Goal: Task Accomplishment & Management: Use online tool/utility

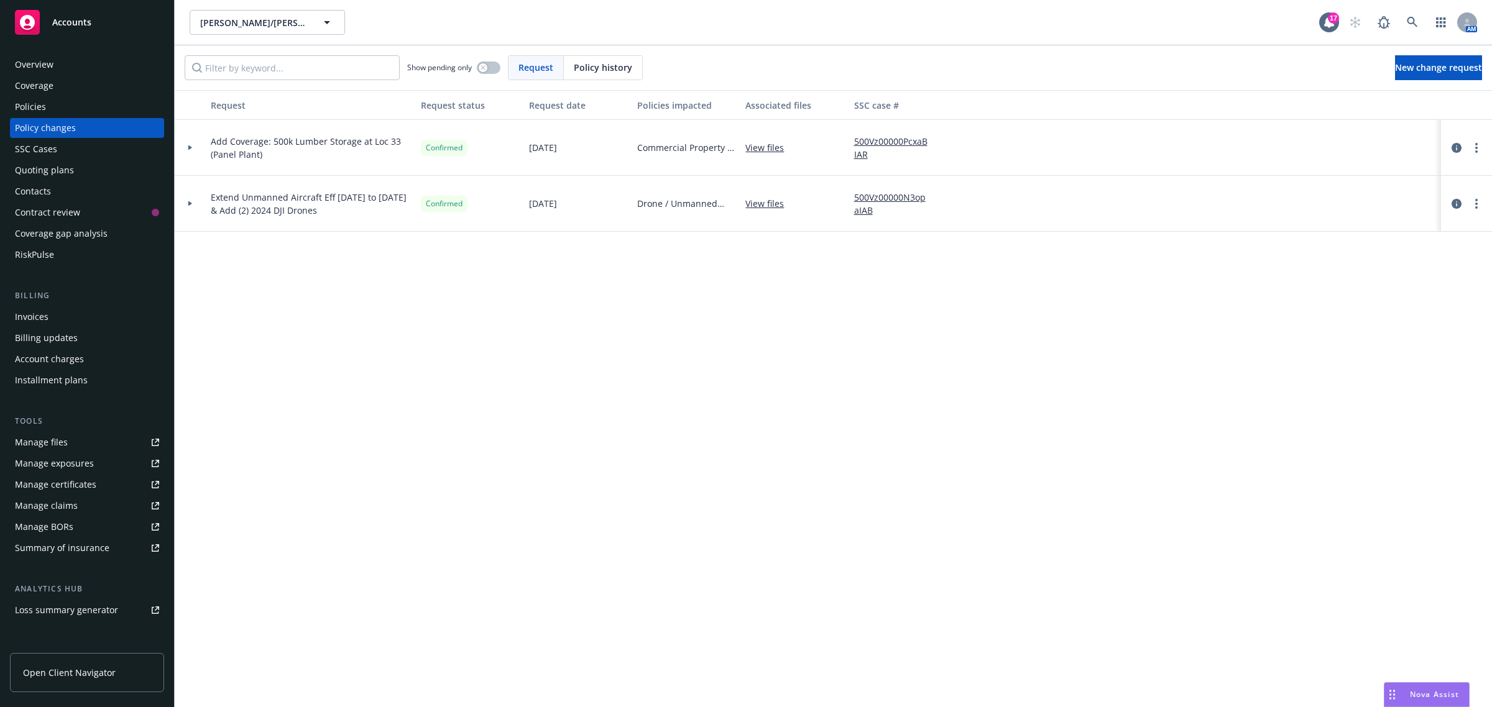
click at [78, 107] on div "Policies" at bounding box center [87, 107] width 144 height 20
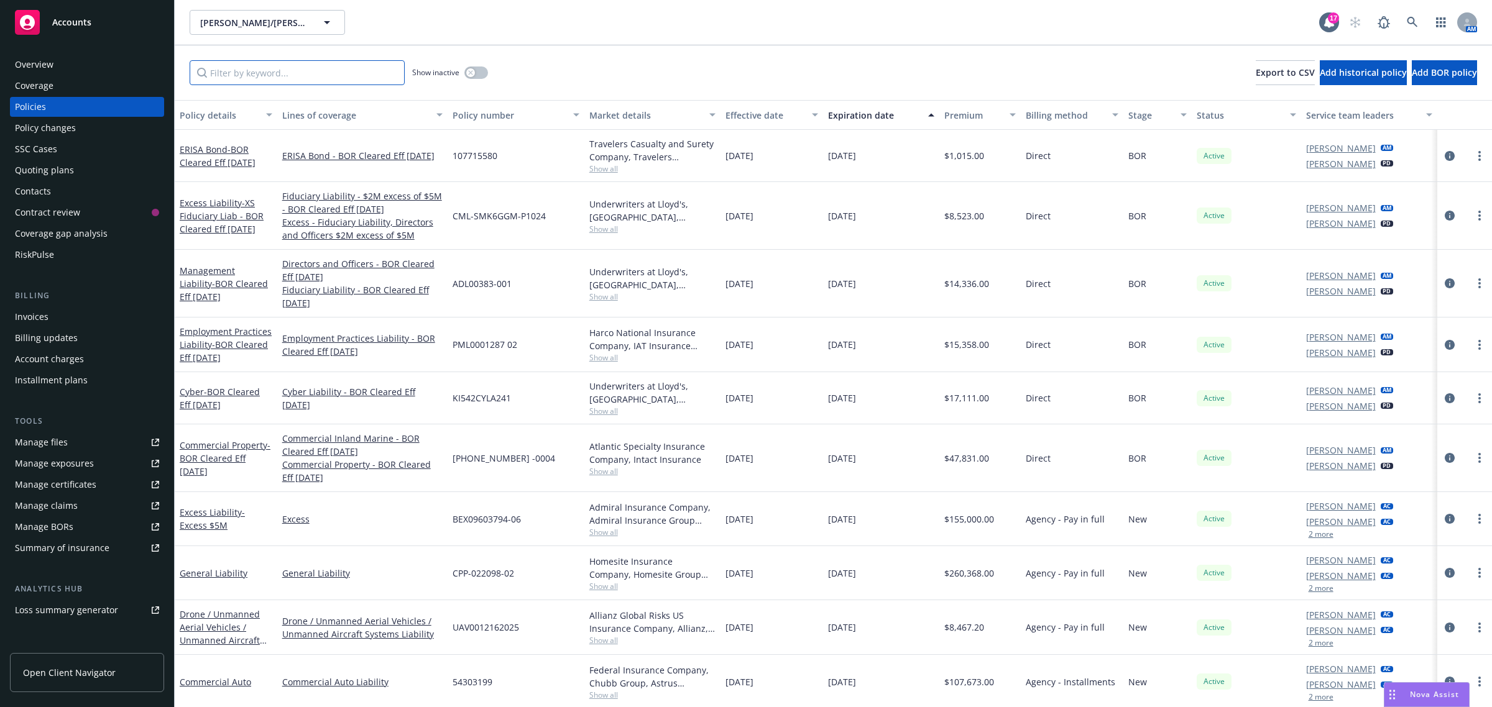
click at [251, 68] on input "Filter by keyword..." at bounding box center [297, 72] width 215 height 25
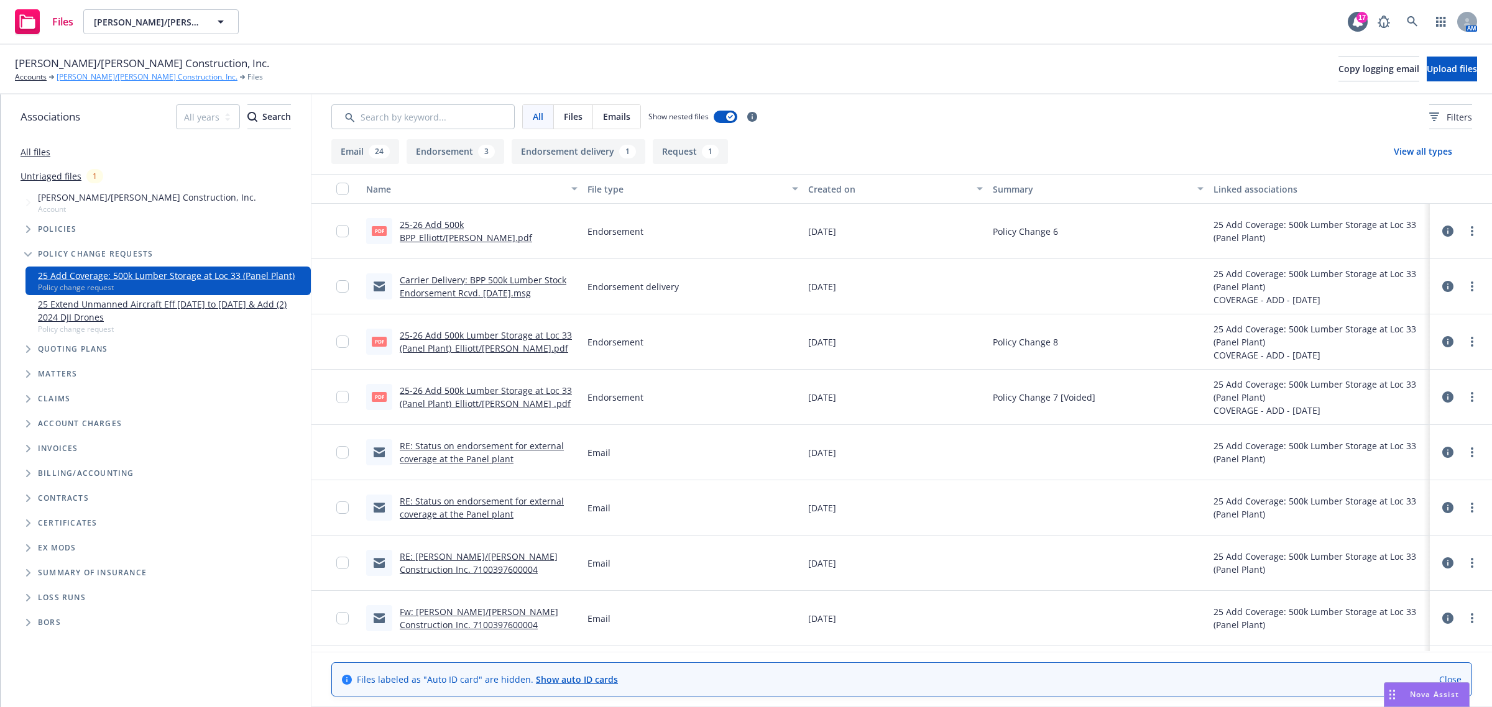
click at [85, 78] on link "[PERSON_NAME]/[PERSON_NAME] Construction, Inc." at bounding box center [147, 76] width 181 height 11
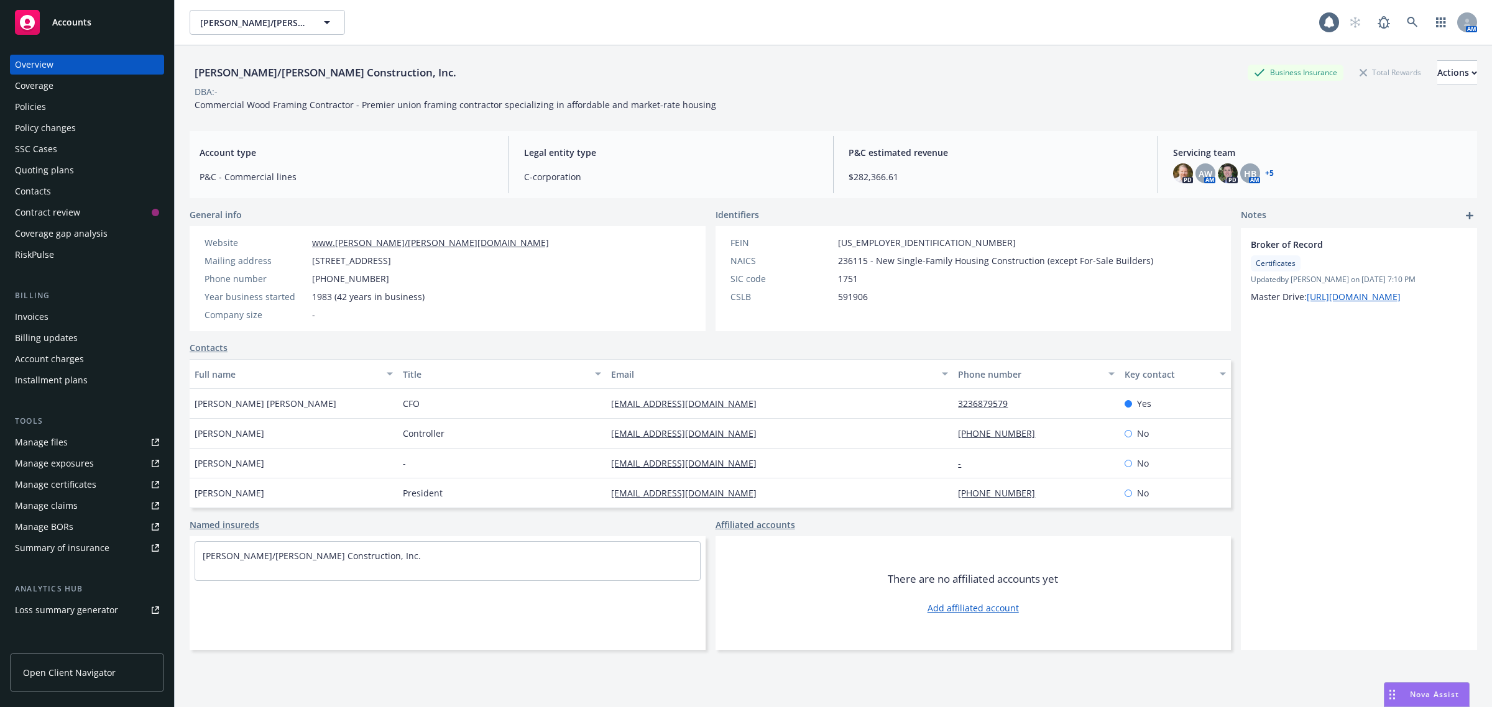
click at [38, 112] on div "Policies" at bounding box center [30, 107] width 31 height 20
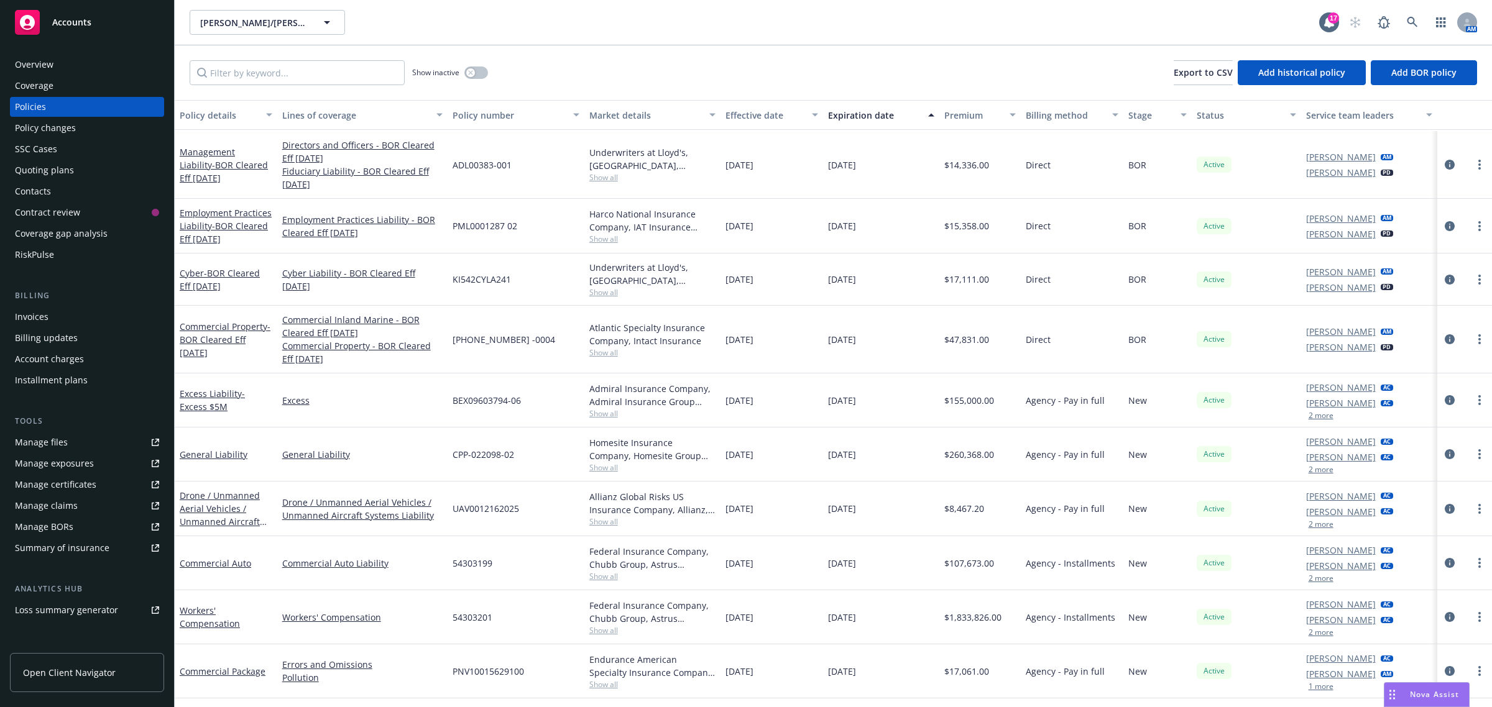
scroll to position [155, 0]
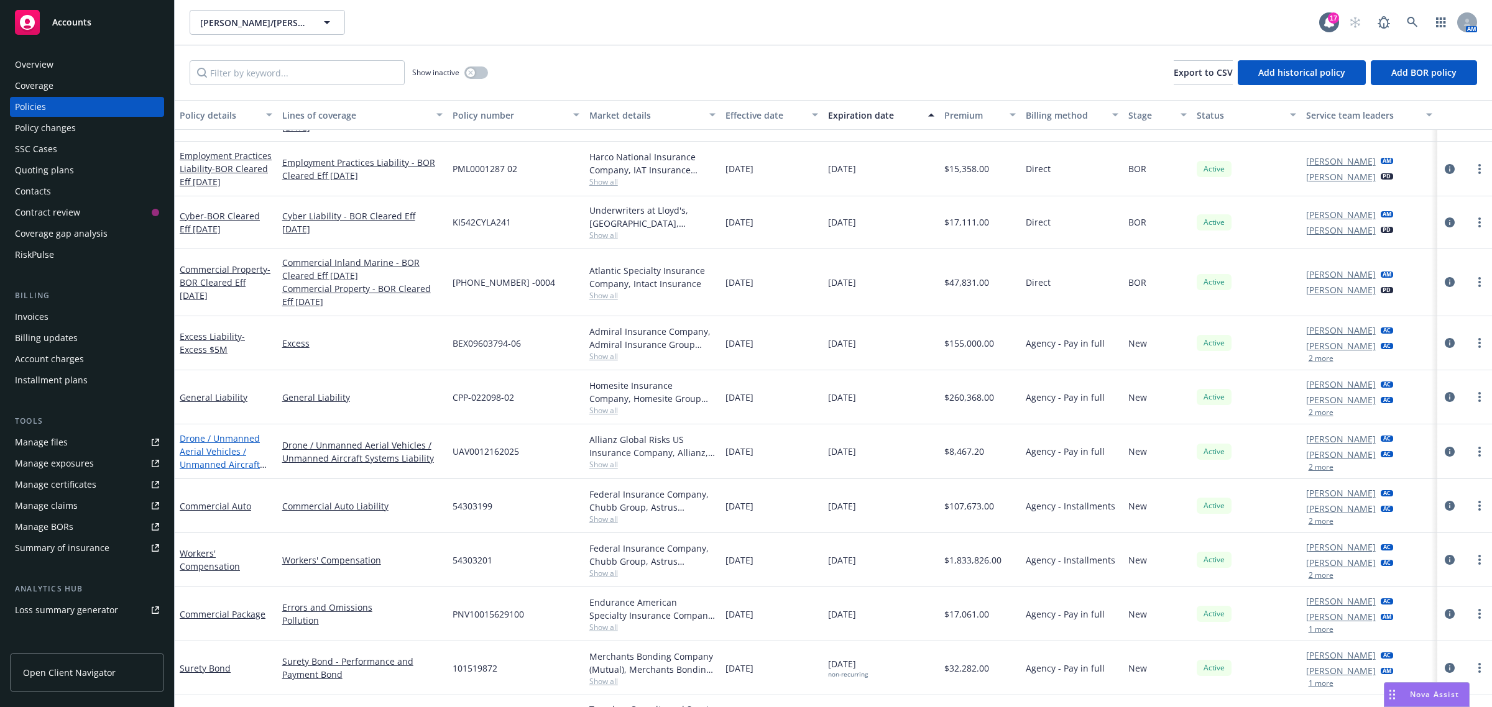
click at [214, 443] on link "Drone / Unmanned Aerial Vehicles / Unmanned Aircraft Systems Liability" at bounding box center [220, 458] width 80 height 51
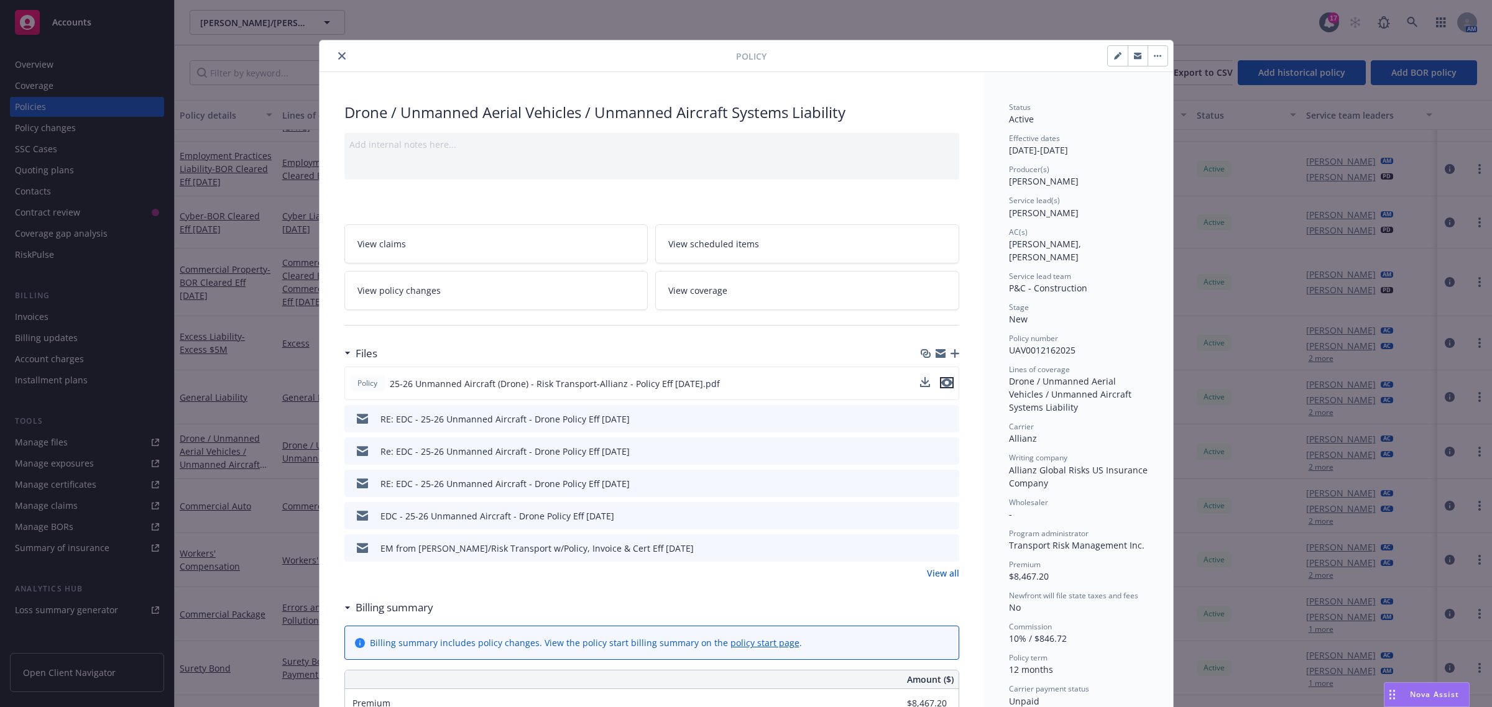
click at [941, 387] on icon "preview file" at bounding box center [946, 383] width 11 height 9
click at [945, 516] on icon "preview file" at bounding box center [947, 515] width 11 height 9
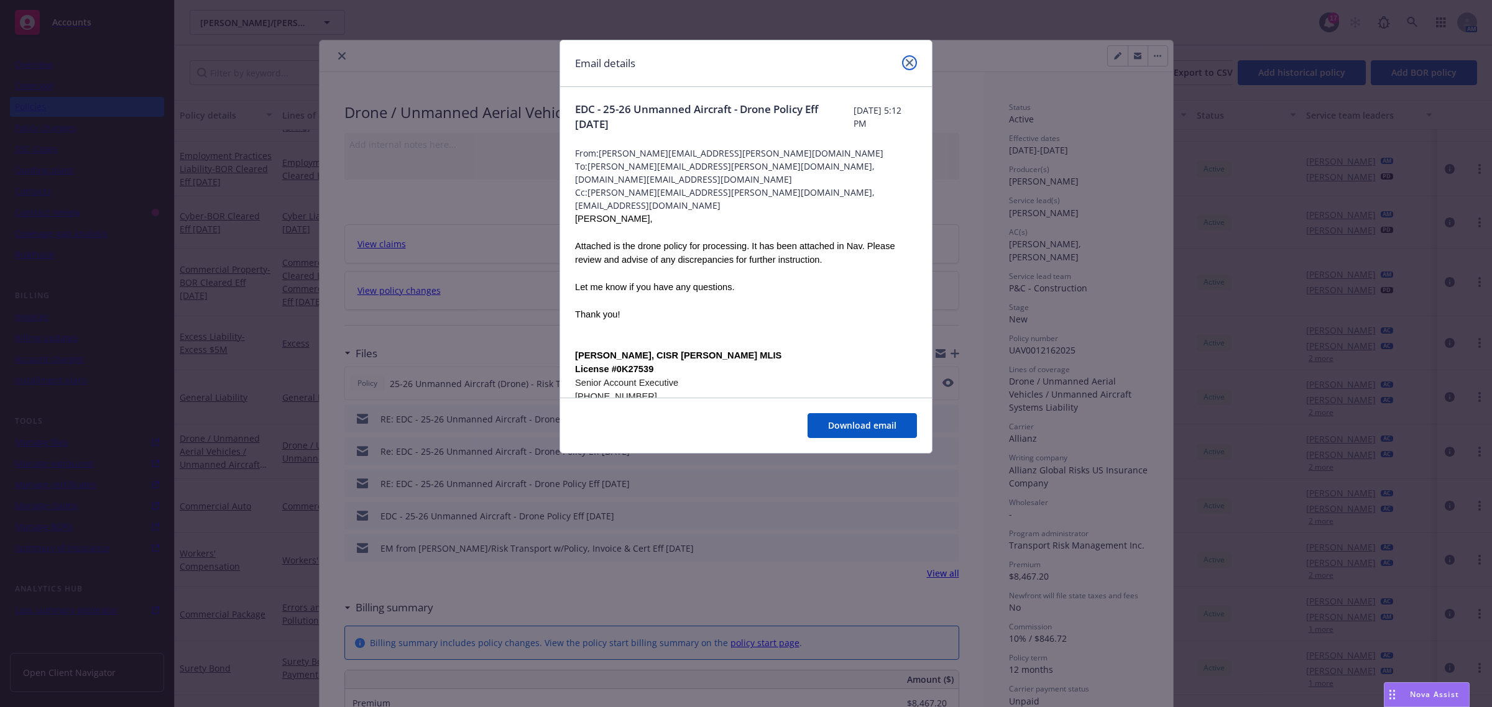
click at [911, 63] on icon "close" at bounding box center [909, 62] width 7 height 7
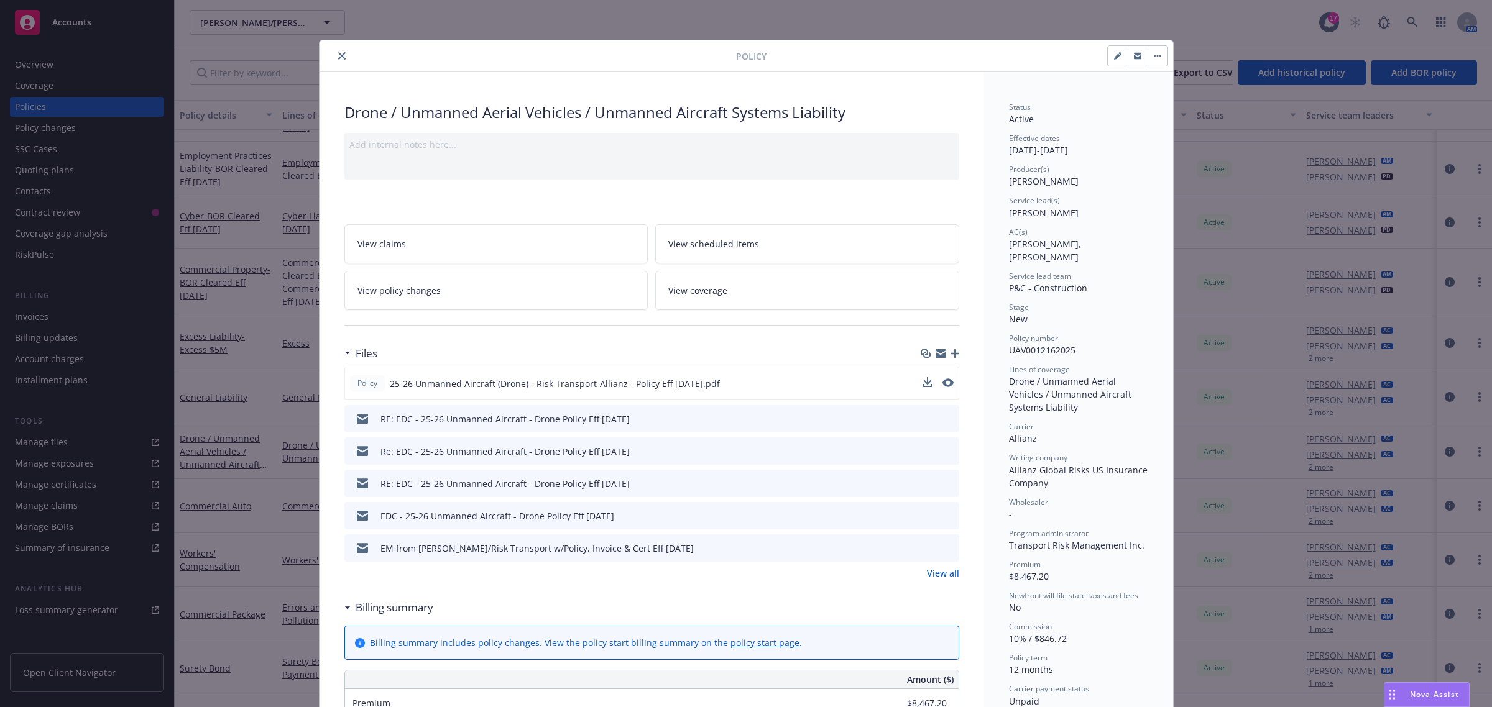
scroll to position [78, 0]
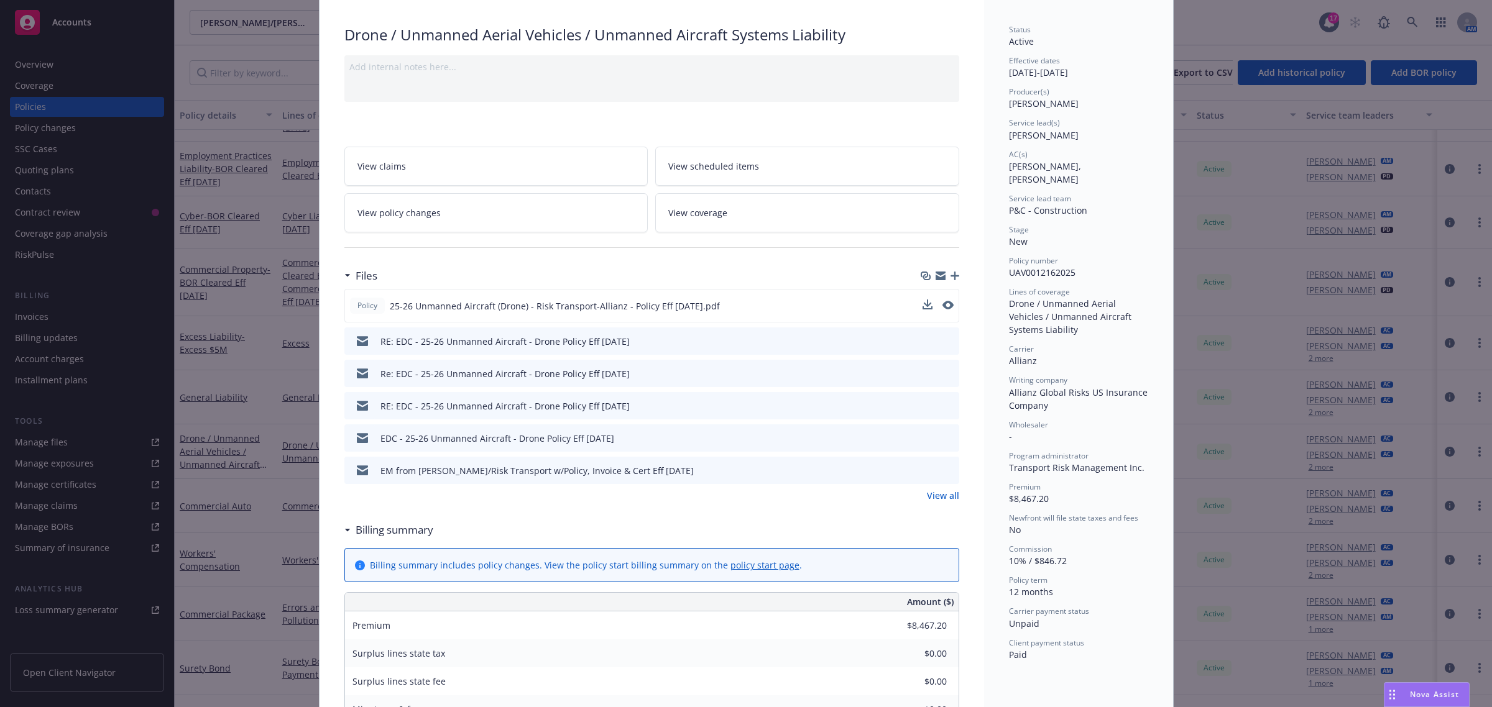
click at [937, 495] on link "View all" at bounding box center [943, 495] width 32 height 13
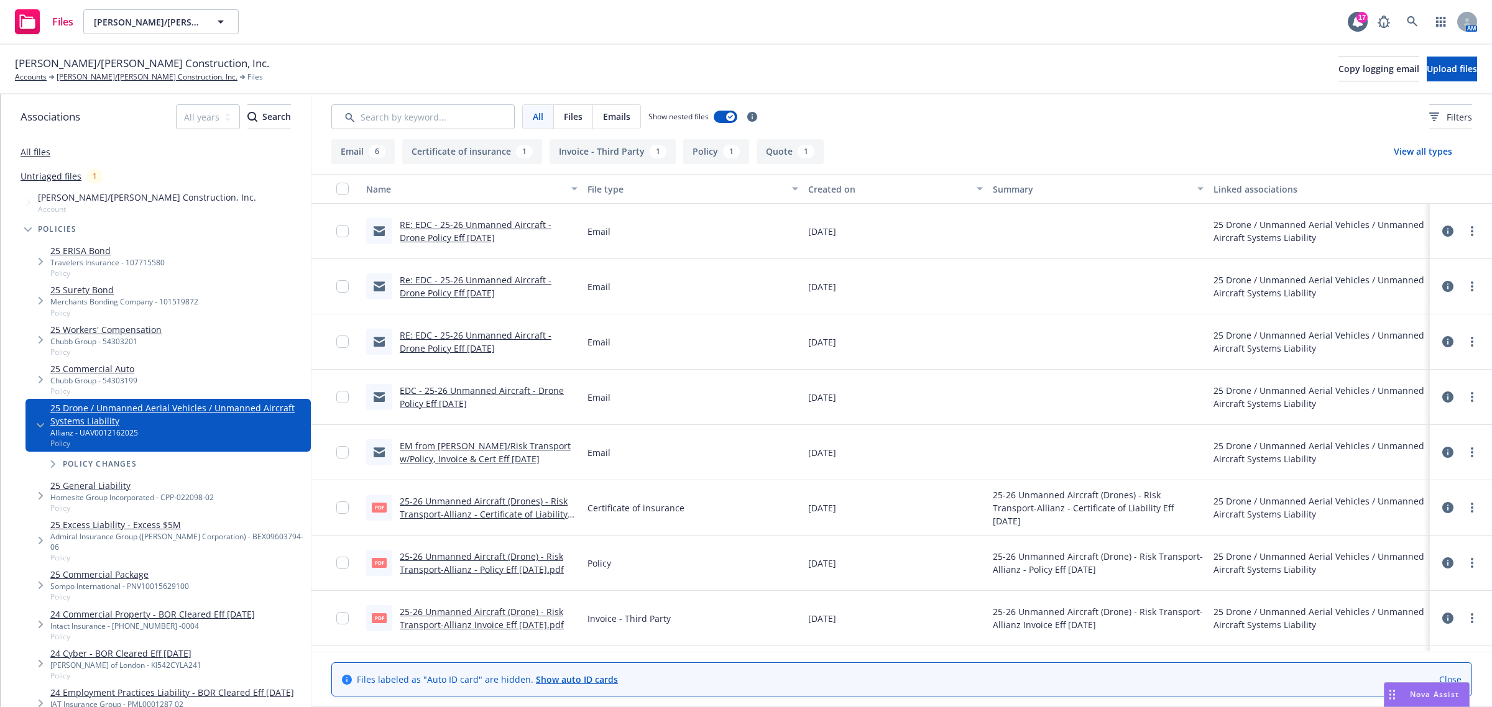
click at [426, 553] on link "25-26 Unmanned Aircraft (Drone) - Risk Transport-Allianz - Policy Eff [DATE].pdf" at bounding box center [482, 563] width 164 height 25
click at [33, 154] on link "All files" at bounding box center [36, 152] width 30 height 12
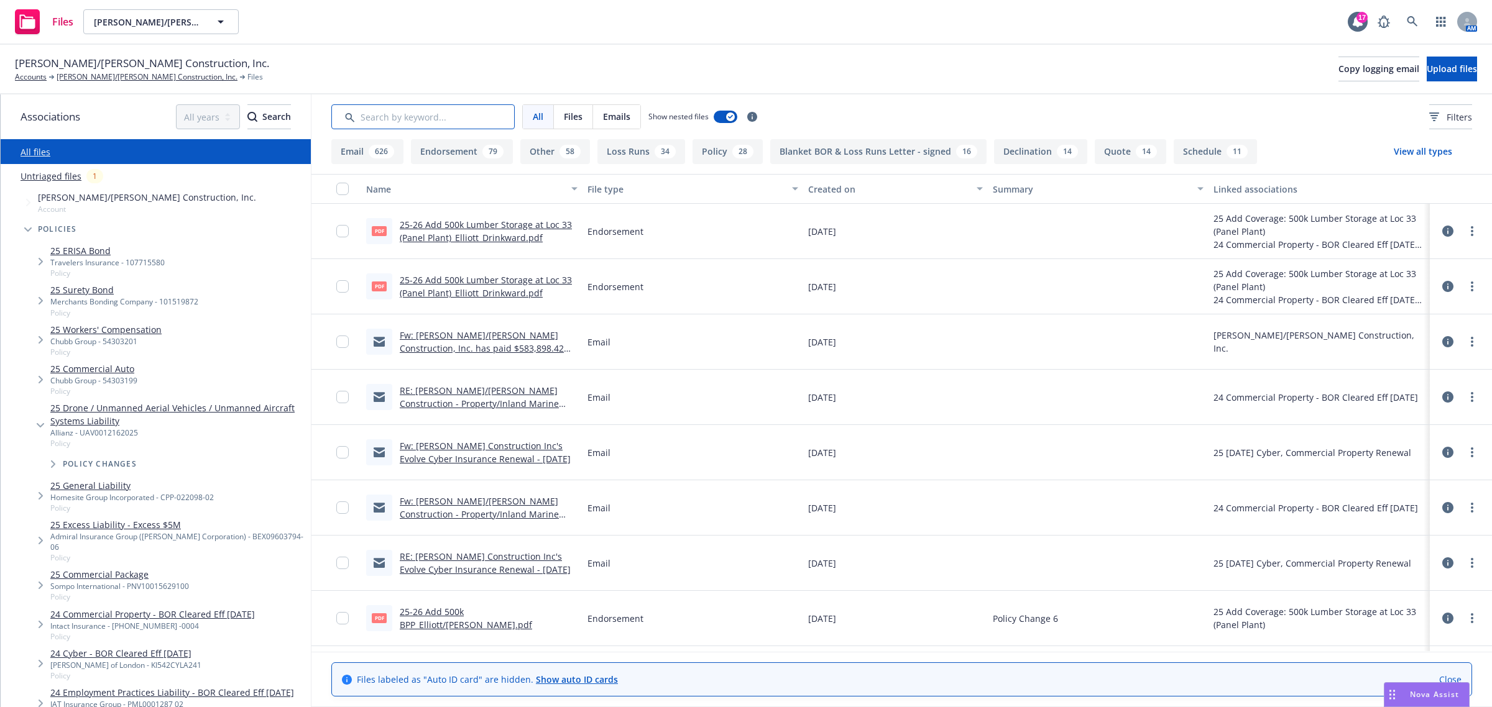
click at [395, 118] on input "Search by keyword..." at bounding box center [422, 116] width 183 height 25
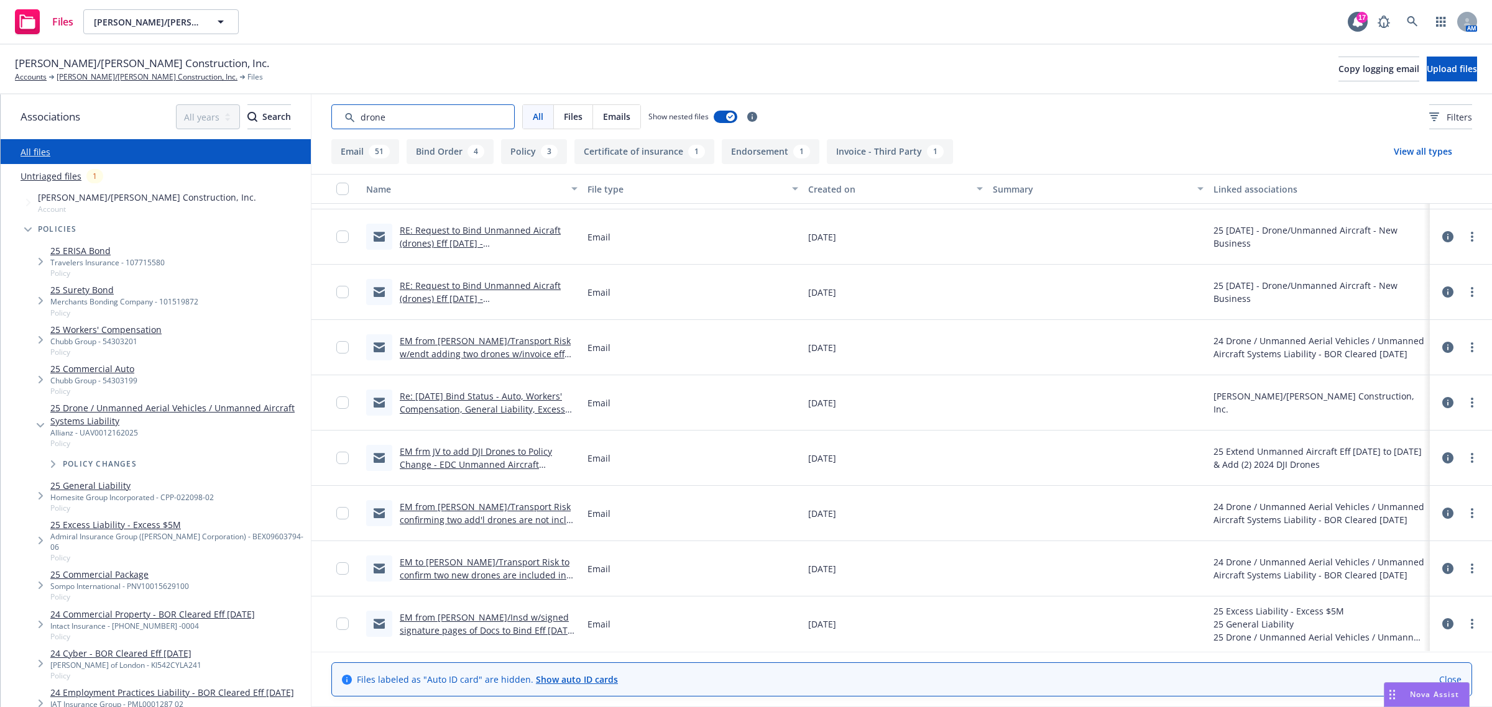
scroll to position [2897, 0]
type input "drone"
click at [514, 626] on link "EM from Lisa/Insd w/signed signature pages of Docs to Bind Eff 08/01/2025 (Auto…" at bounding box center [488, 630] width 176 height 38
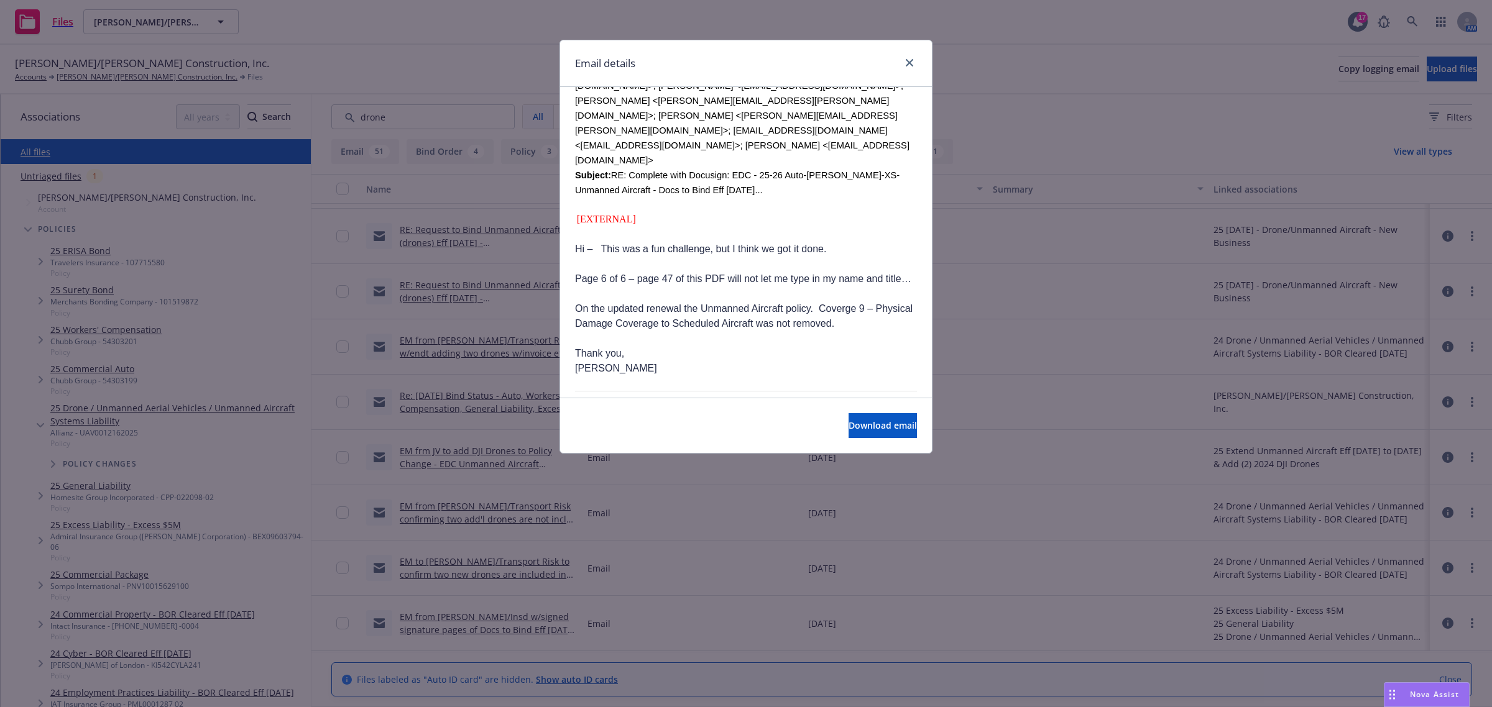
scroll to position [622, 0]
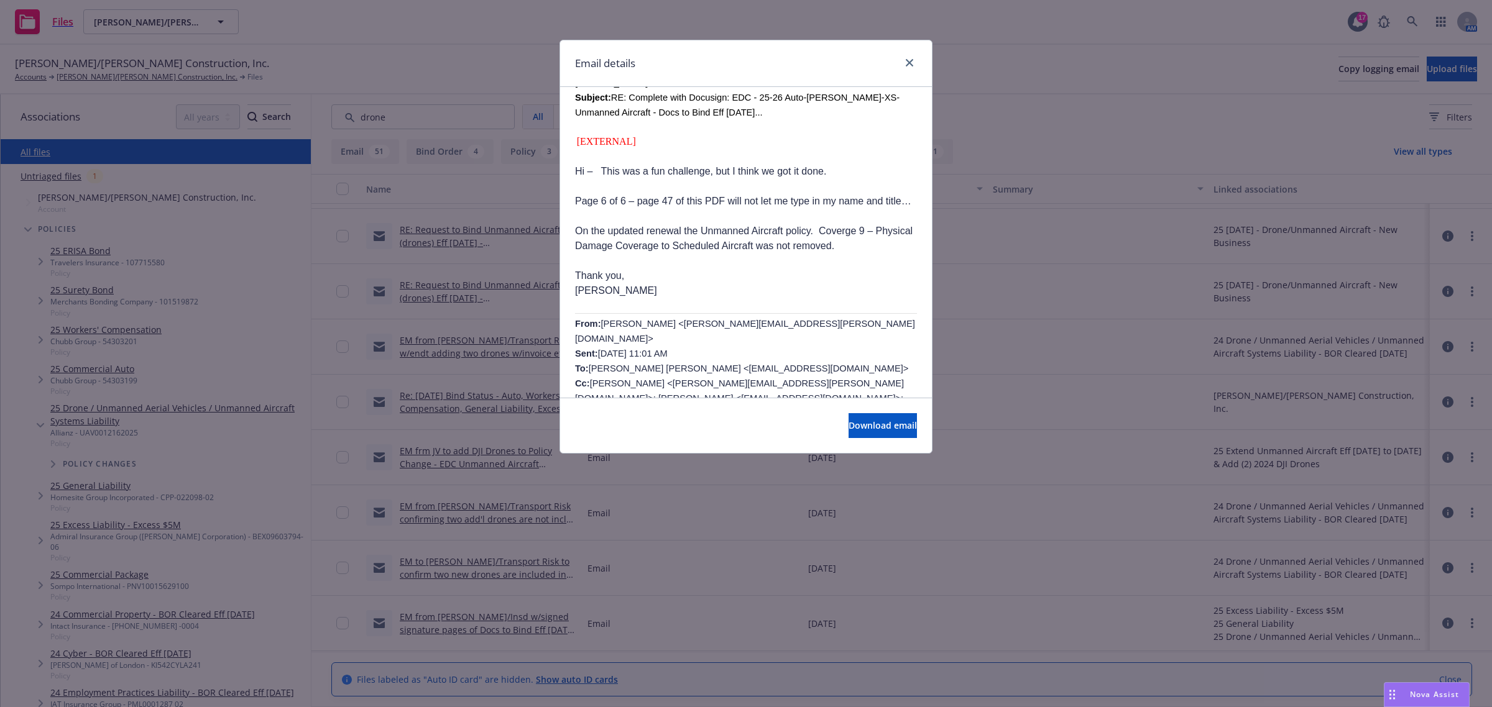
click at [908, 52] on div "Email details" at bounding box center [746, 63] width 372 height 47
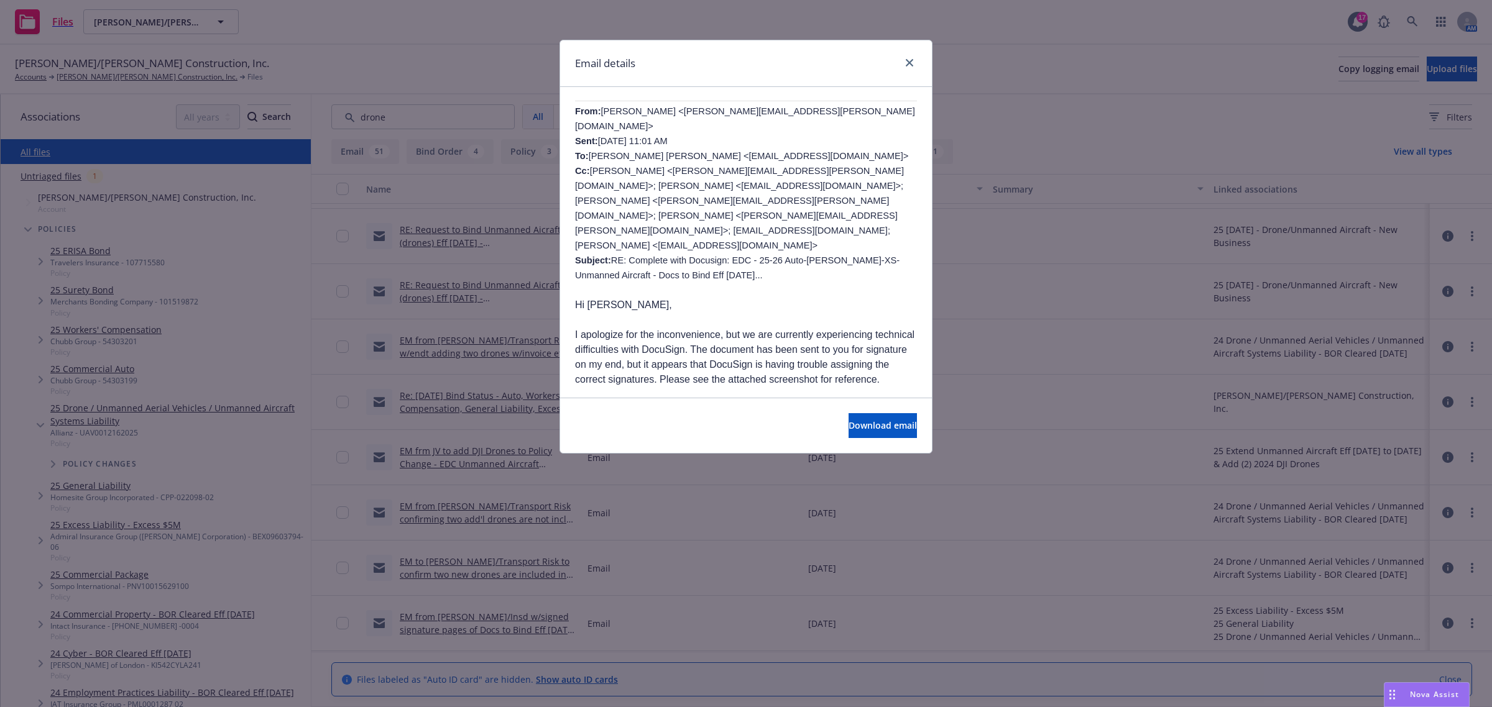
scroll to position [855, 0]
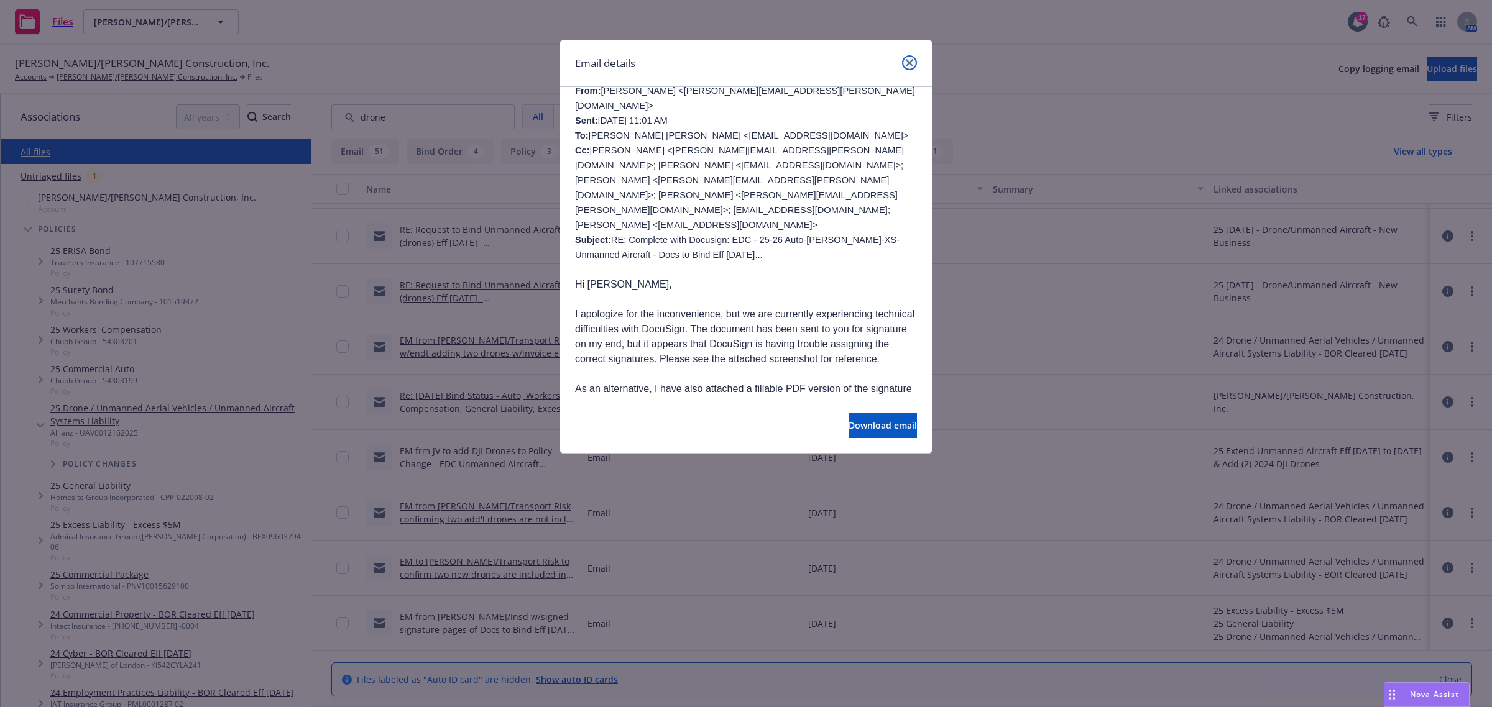
click at [909, 67] on link "close" at bounding box center [909, 62] width 15 height 15
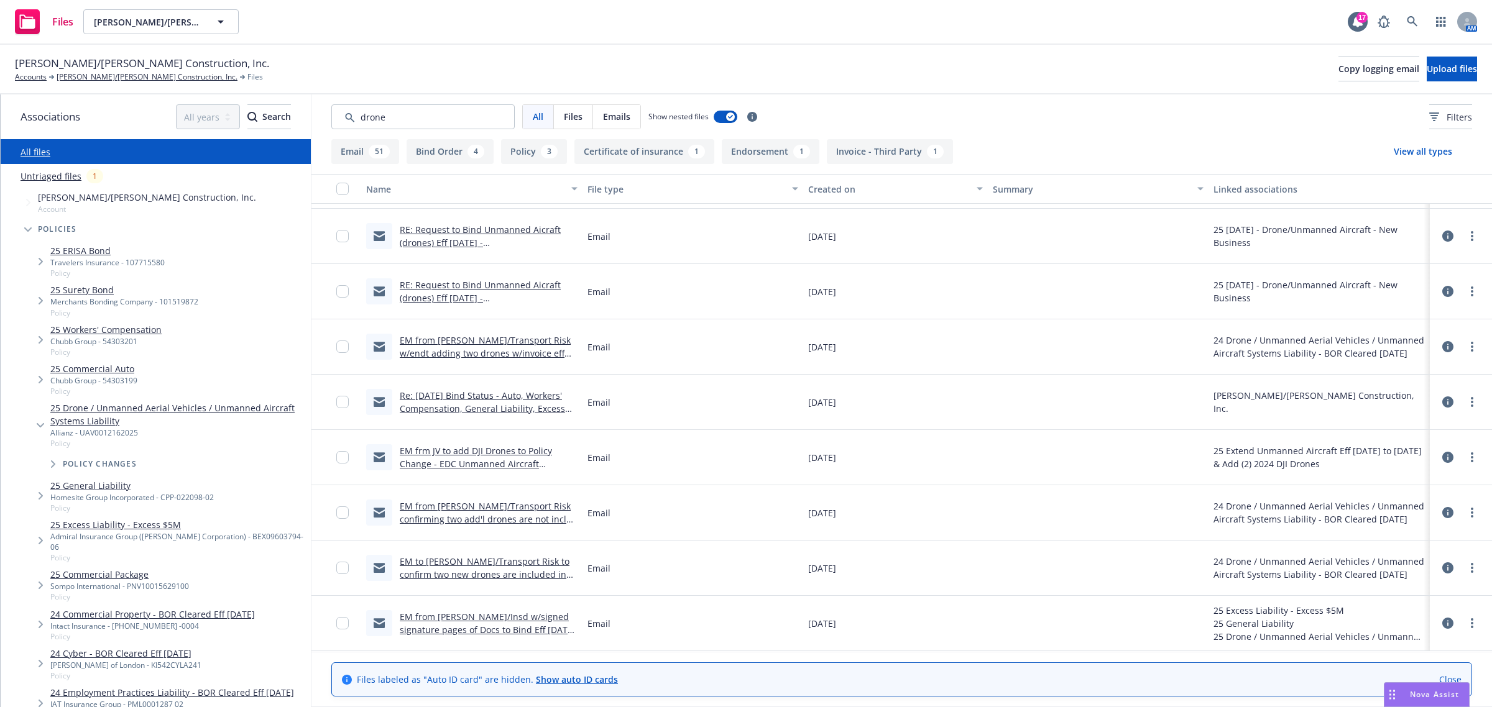
click at [457, 514] on link "EM from Beverly/Transport Risk confirming two add'l drones are not incl w/the e…" at bounding box center [485, 519] width 171 height 38
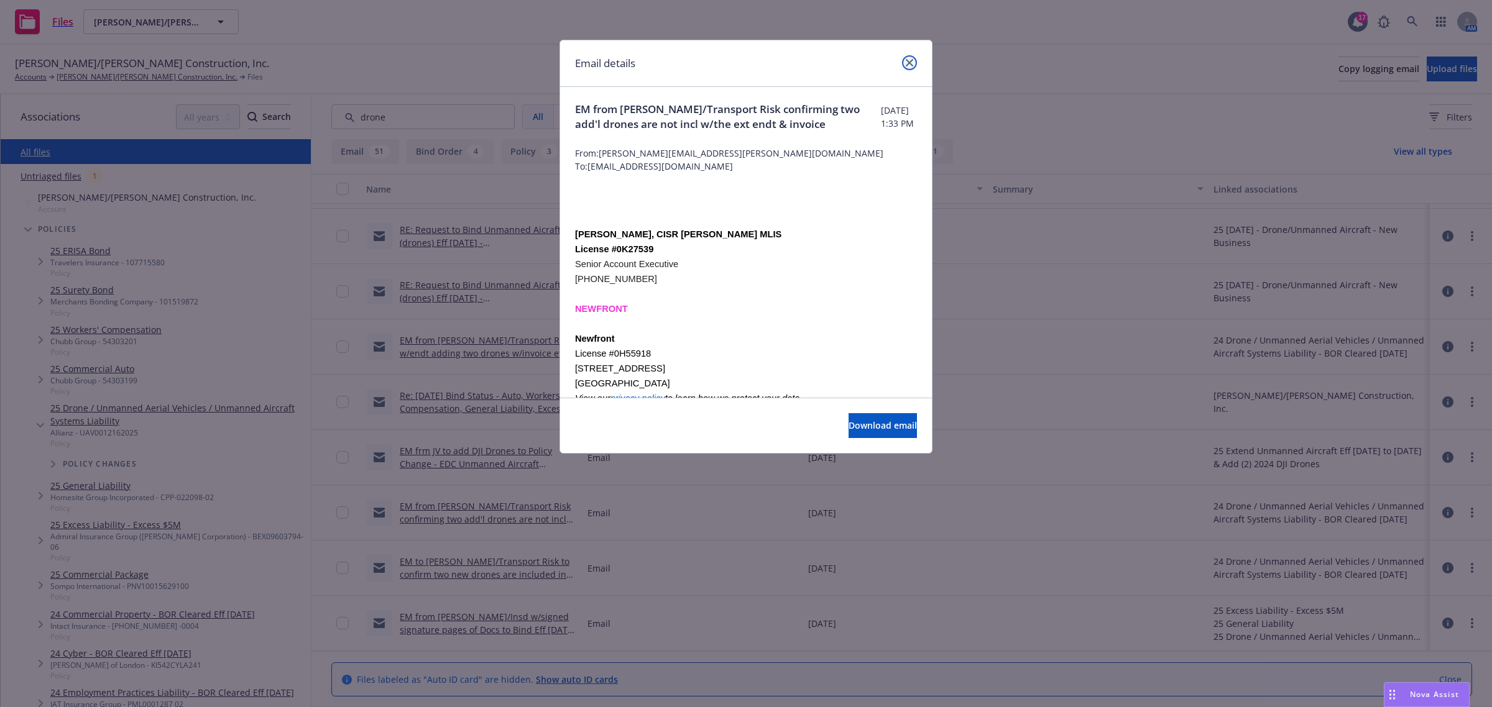
click at [908, 63] on icon "close" at bounding box center [909, 62] width 7 height 7
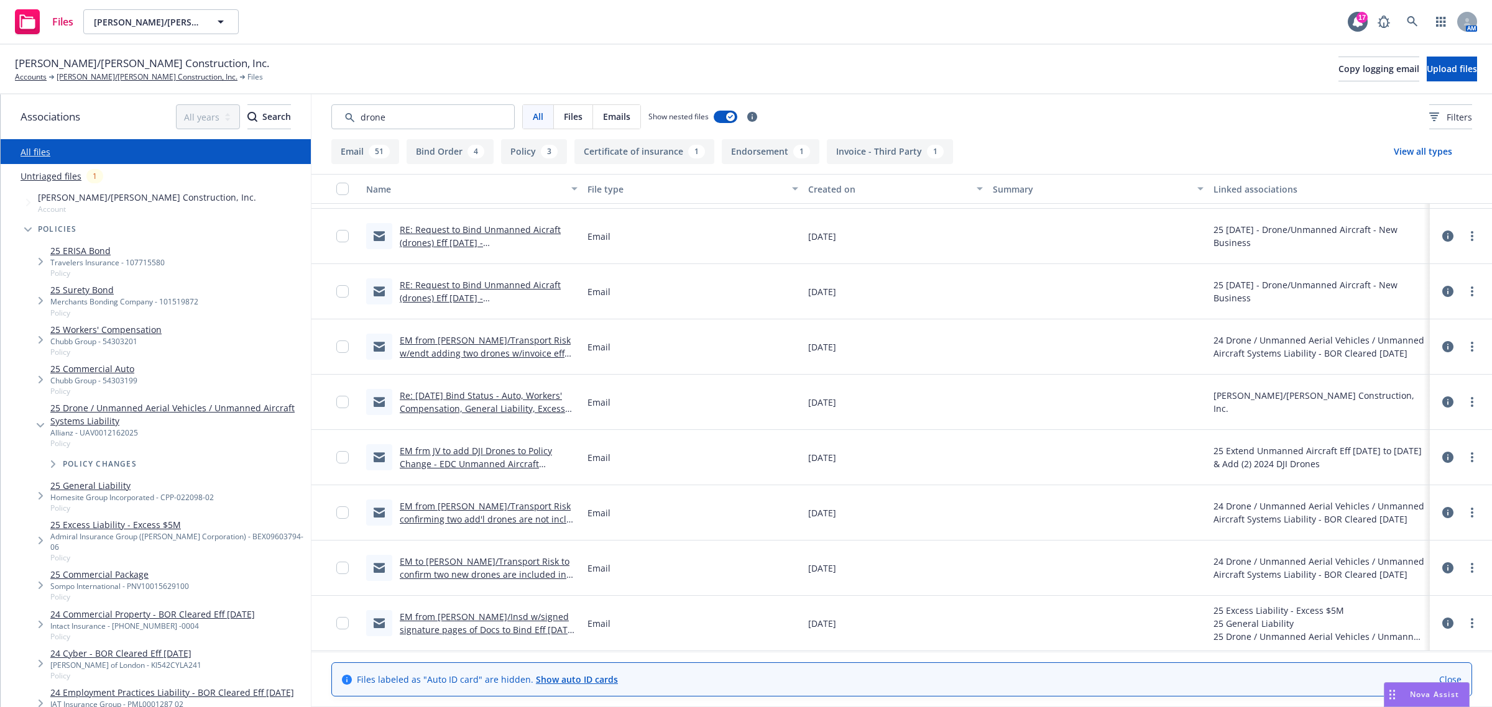
click at [414, 454] on link "EM frm JV to add DJI Drones to Policy Change - EDC Unmanned Aircraft #UAV001216…" at bounding box center [476, 464] width 152 height 38
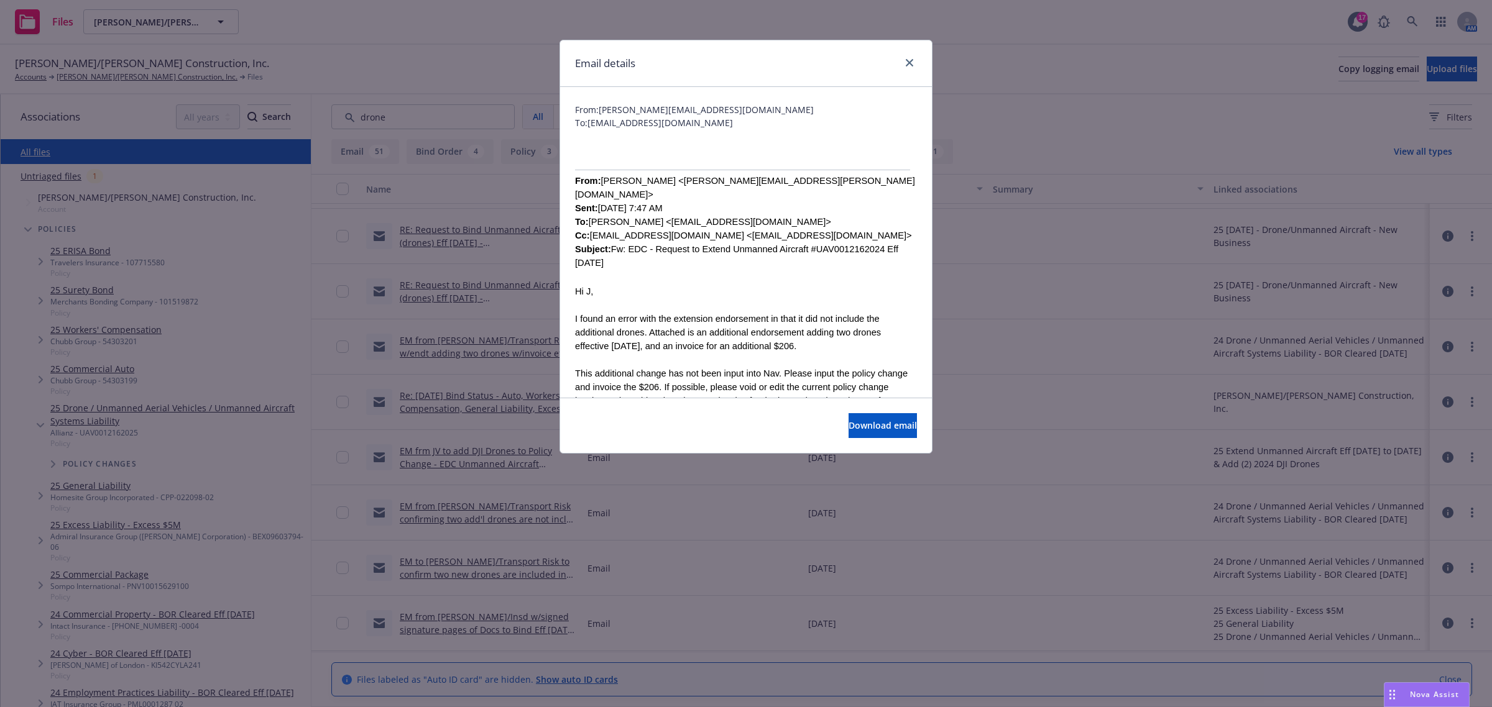
scroll to position [78, 0]
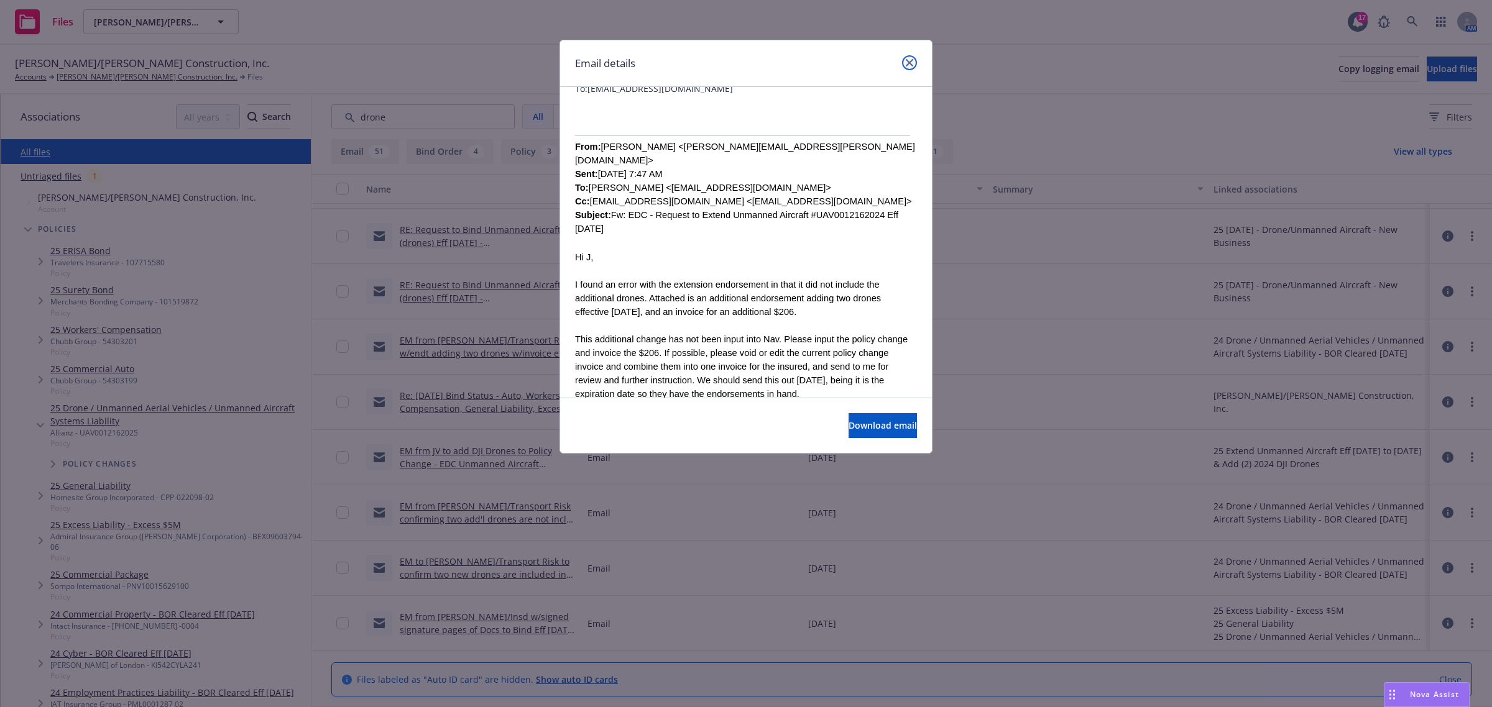
click at [908, 60] on icon "close" at bounding box center [909, 62] width 7 height 7
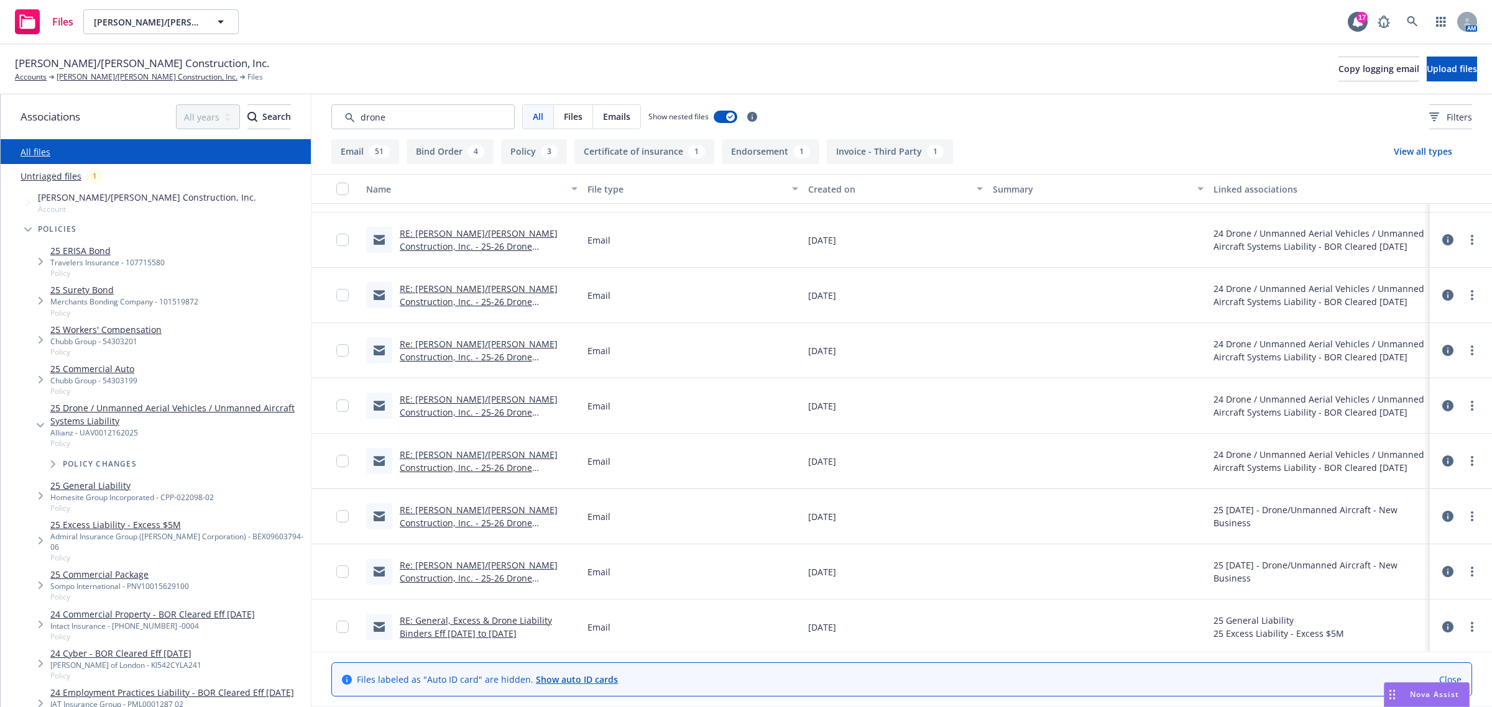
scroll to position [2120, 0]
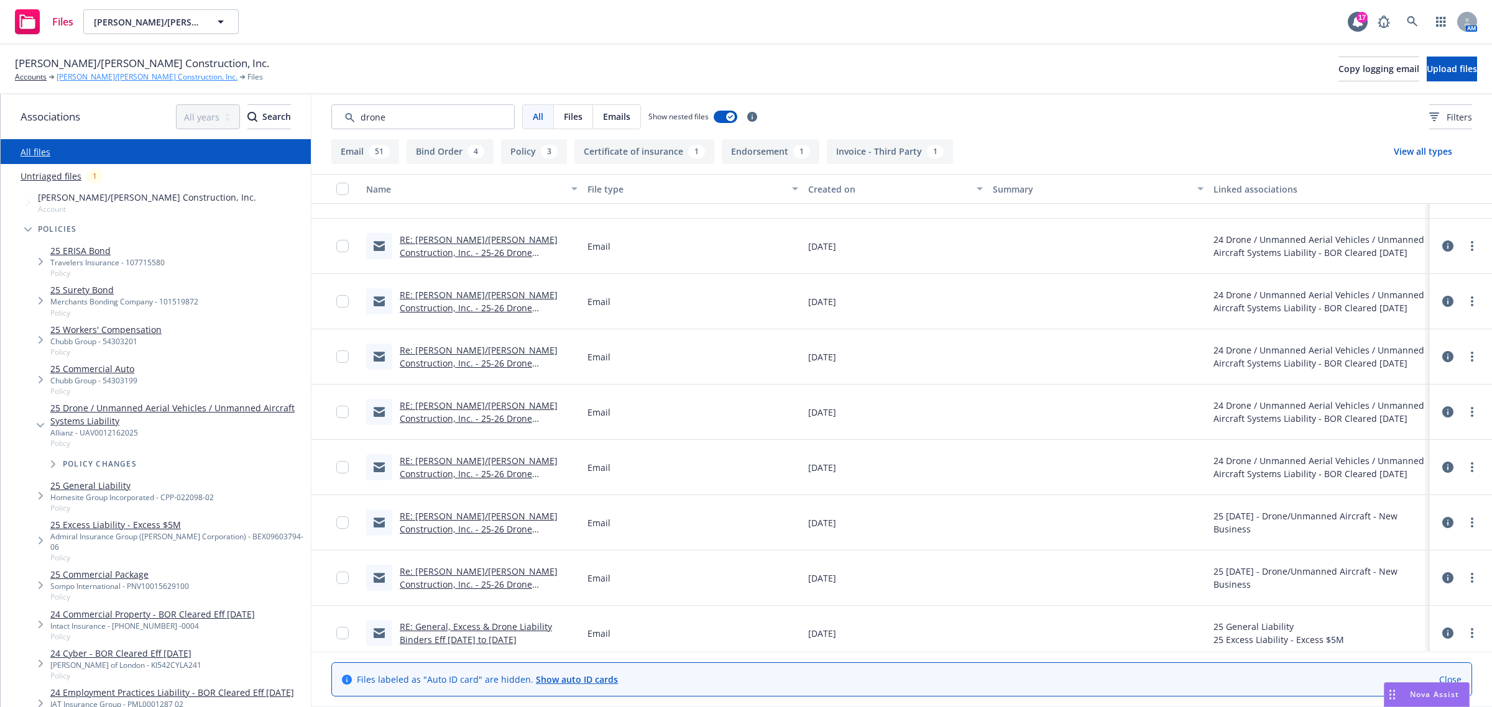
click at [123, 78] on link "[PERSON_NAME]/[PERSON_NAME] Construction, Inc." at bounding box center [147, 76] width 181 height 11
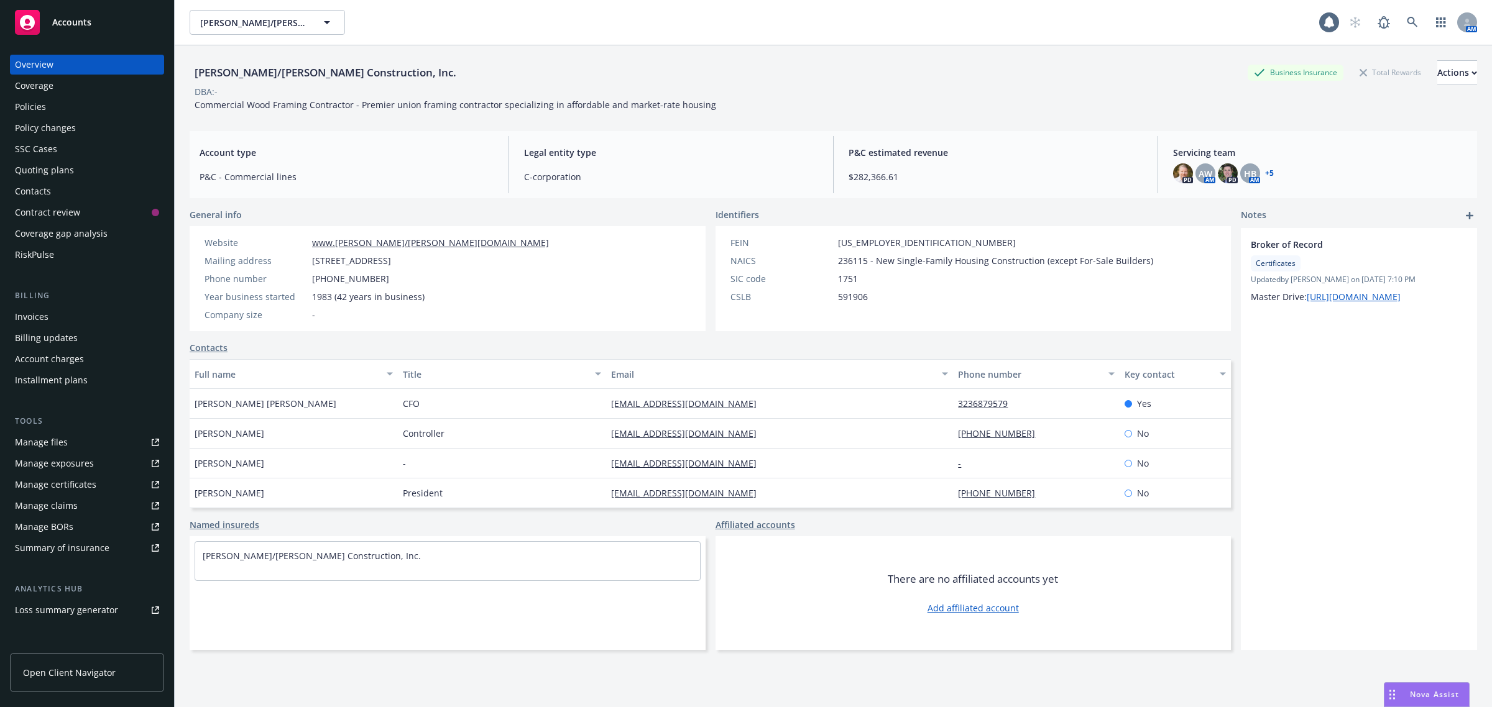
click at [73, 669] on span "Open Client Navigator" at bounding box center [69, 672] width 93 height 13
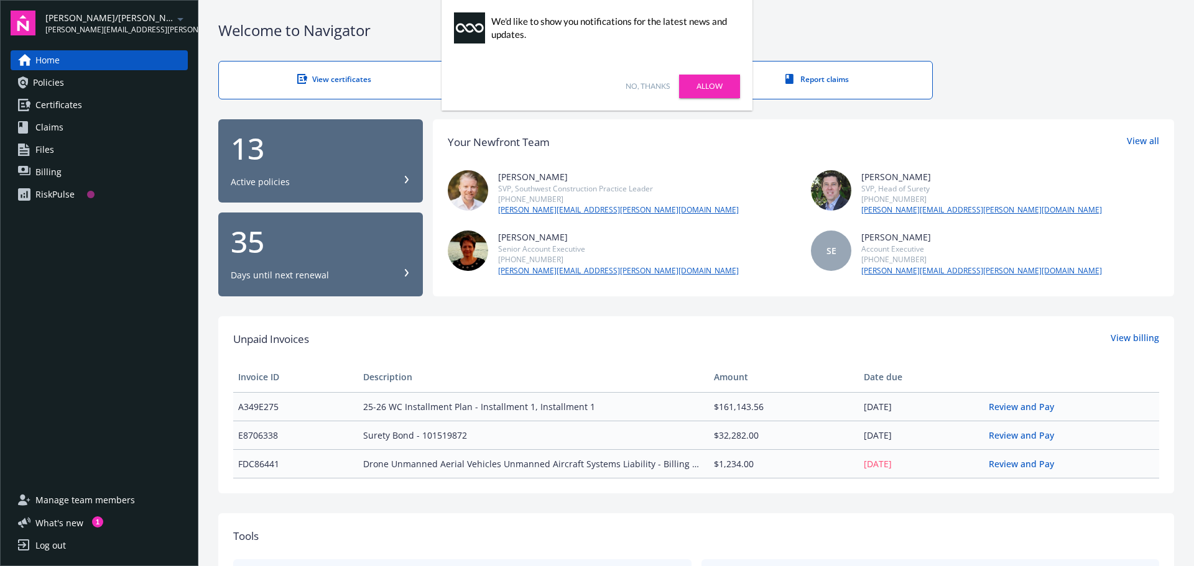
click at [51, 155] on span "Files" at bounding box center [44, 150] width 19 height 20
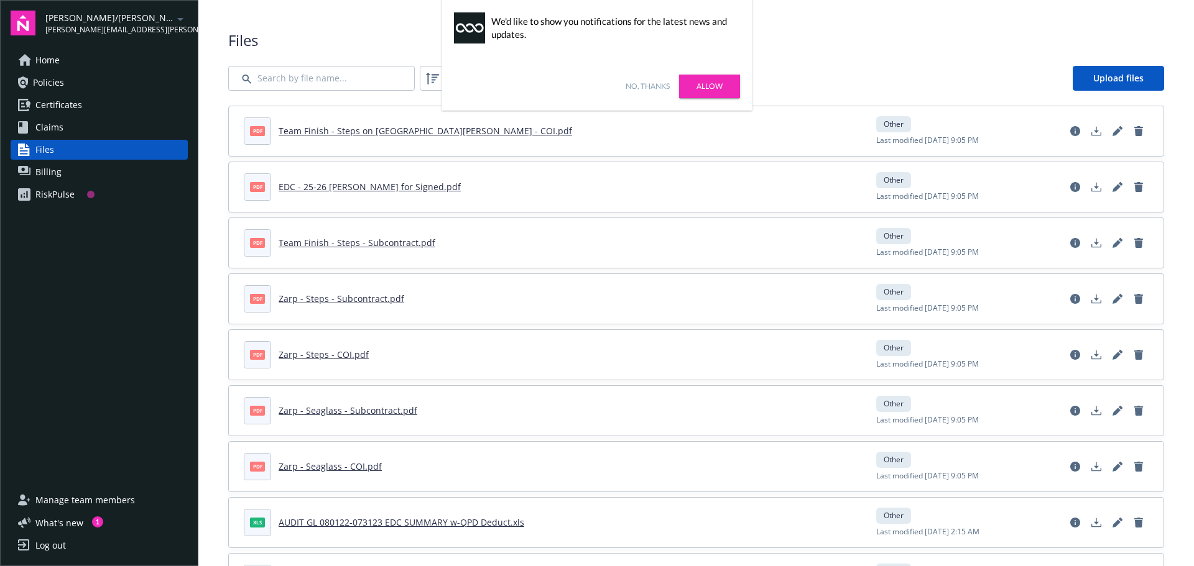
click at [637, 88] on link "No, thanks" at bounding box center [647, 86] width 44 height 11
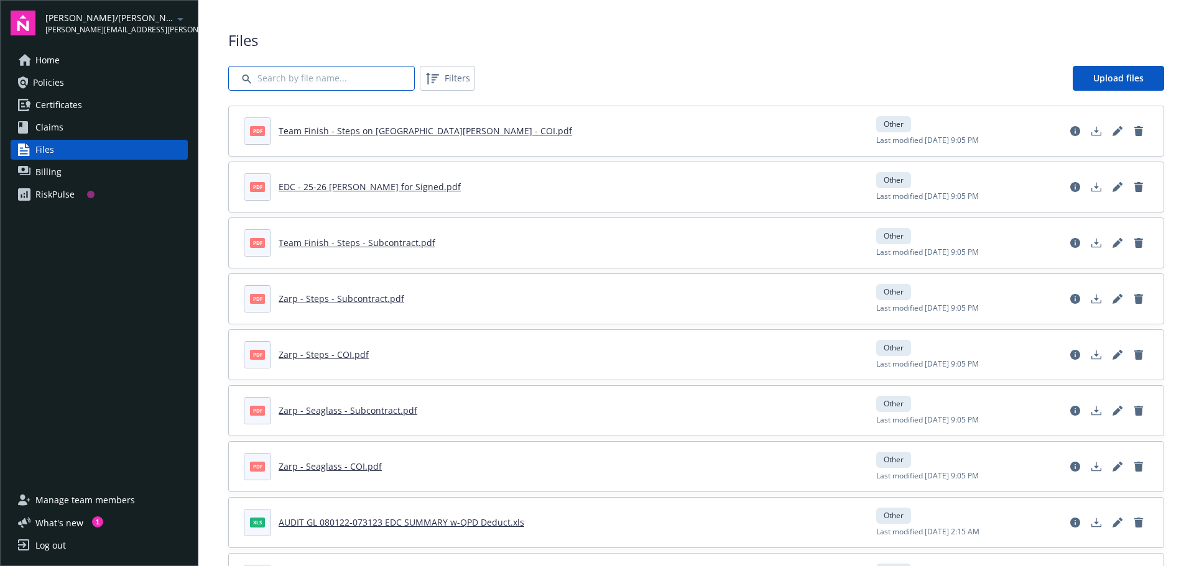
click at [270, 81] on input "Search by file name..." at bounding box center [321, 78] width 186 height 25
type input "dron"
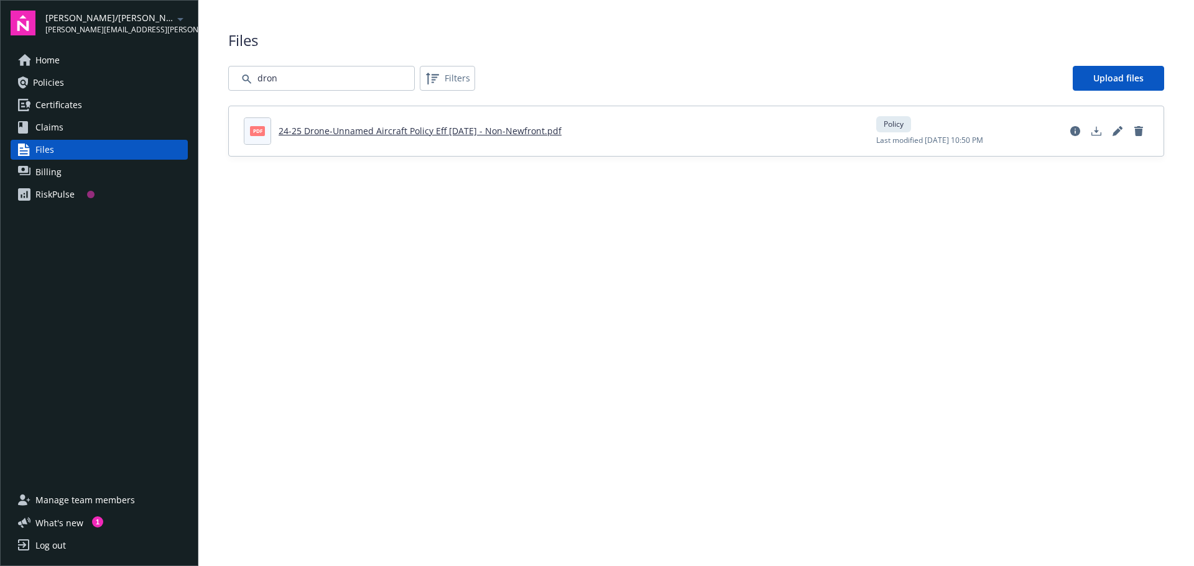
click at [318, 127] on link "24-25 Drone-Unnamed Aircraft Policy Eff 06-06-2024 - Non-Newfront.pdf" at bounding box center [419, 131] width 283 height 12
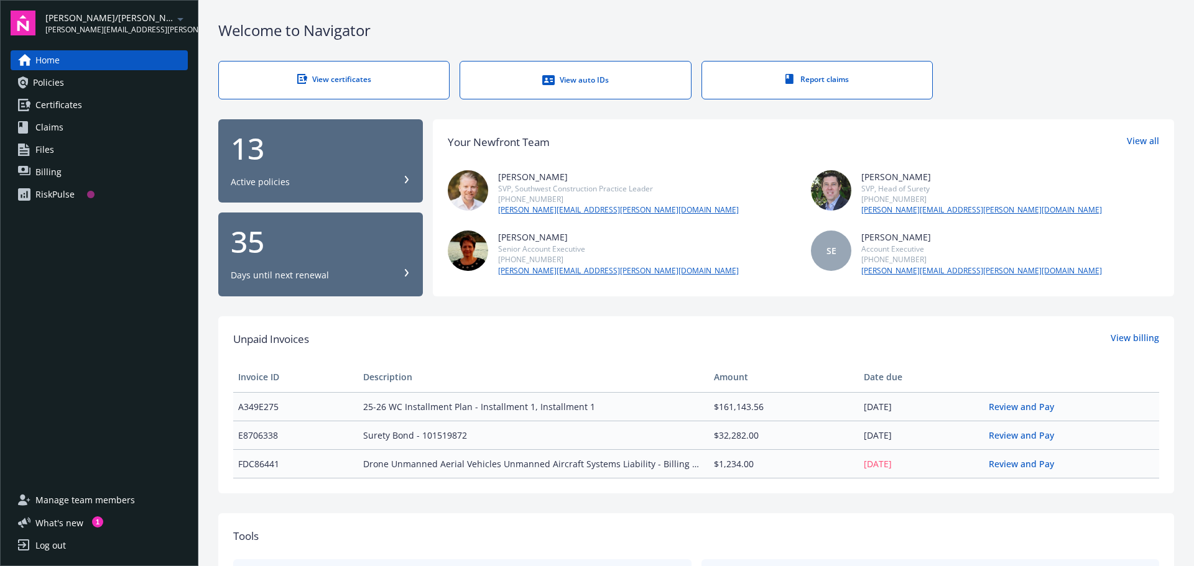
click at [50, 150] on span "Files" at bounding box center [44, 150] width 19 height 20
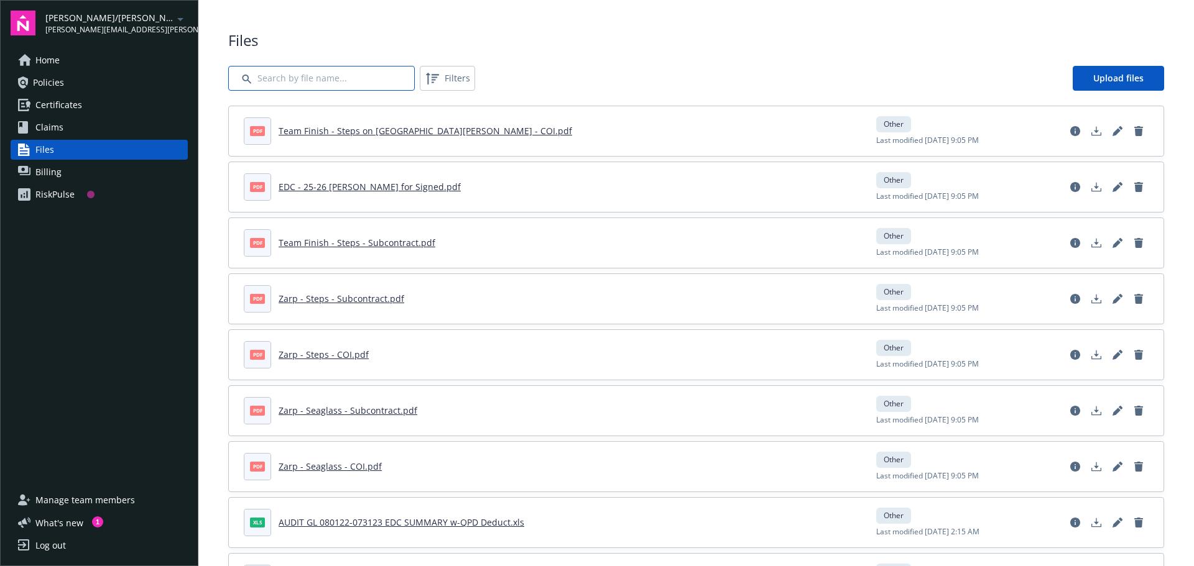
click at [347, 81] on input "Search by file name..." at bounding box center [321, 78] width 186 height 25
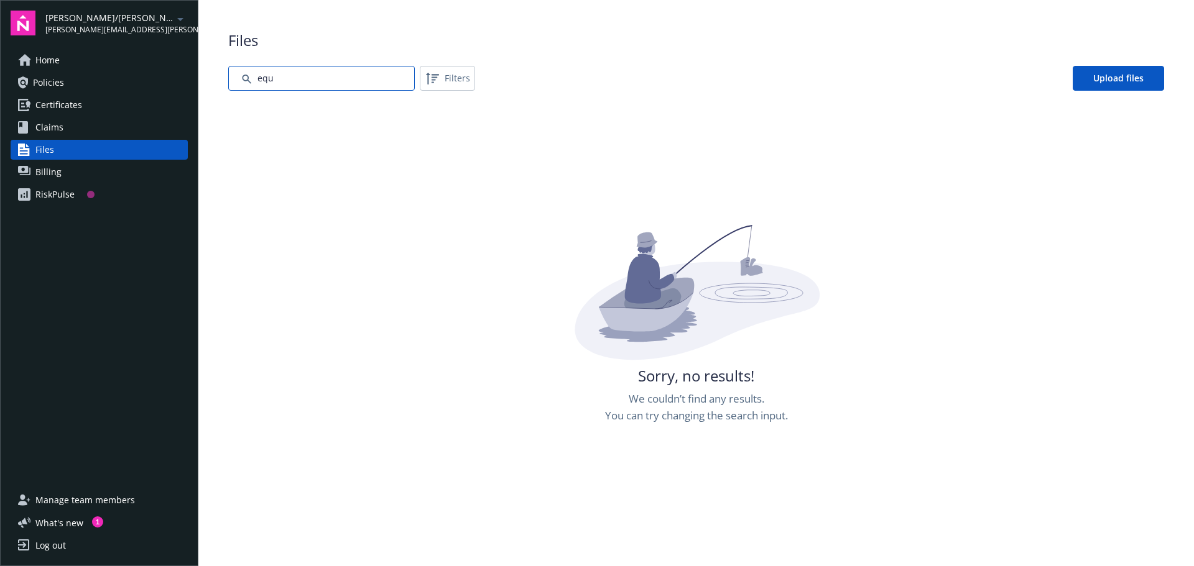
click at [290, 76] on input "Search by file name..." at bounding box center [321, 78] width 186 height 25
type input "e"
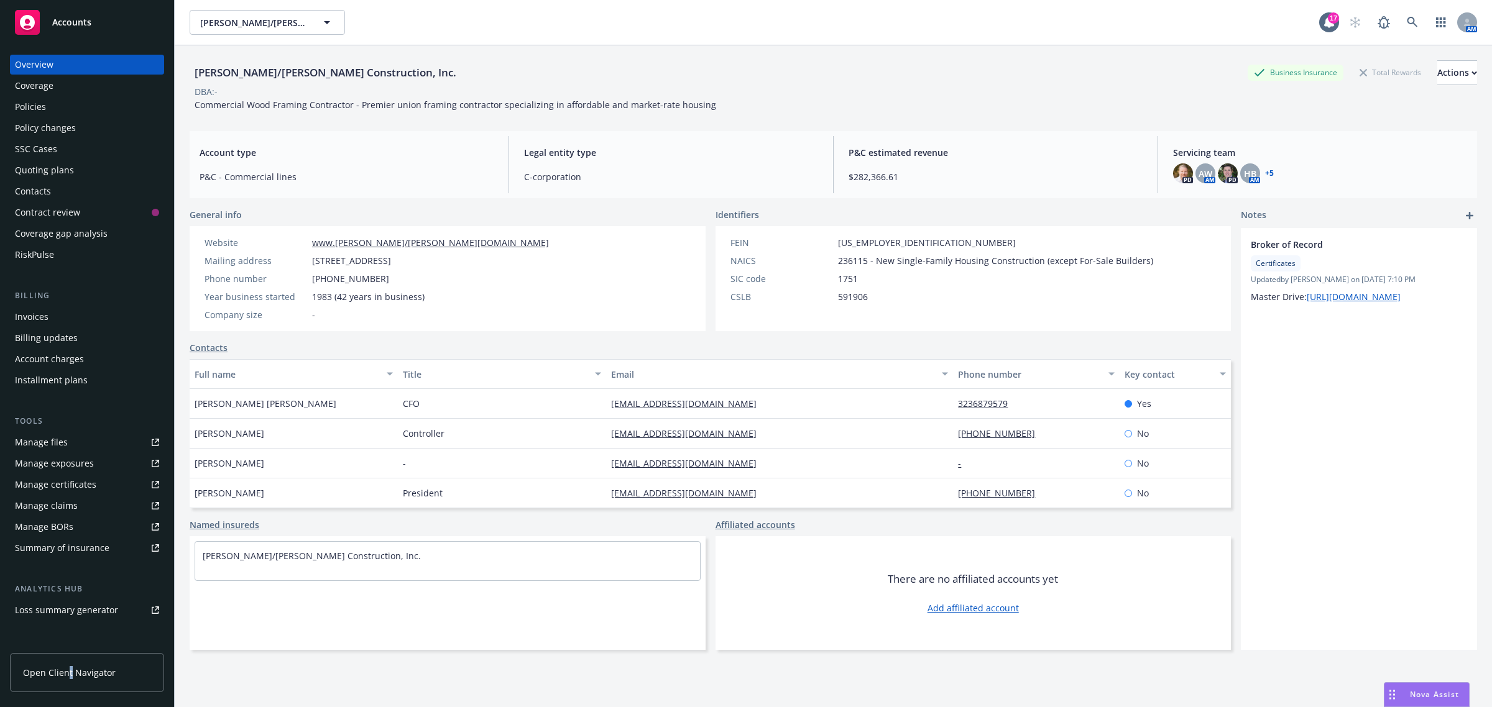
click at [1415, 699] on span "Nova Assist" at bounding box center [1434, 694] width 49 height 11
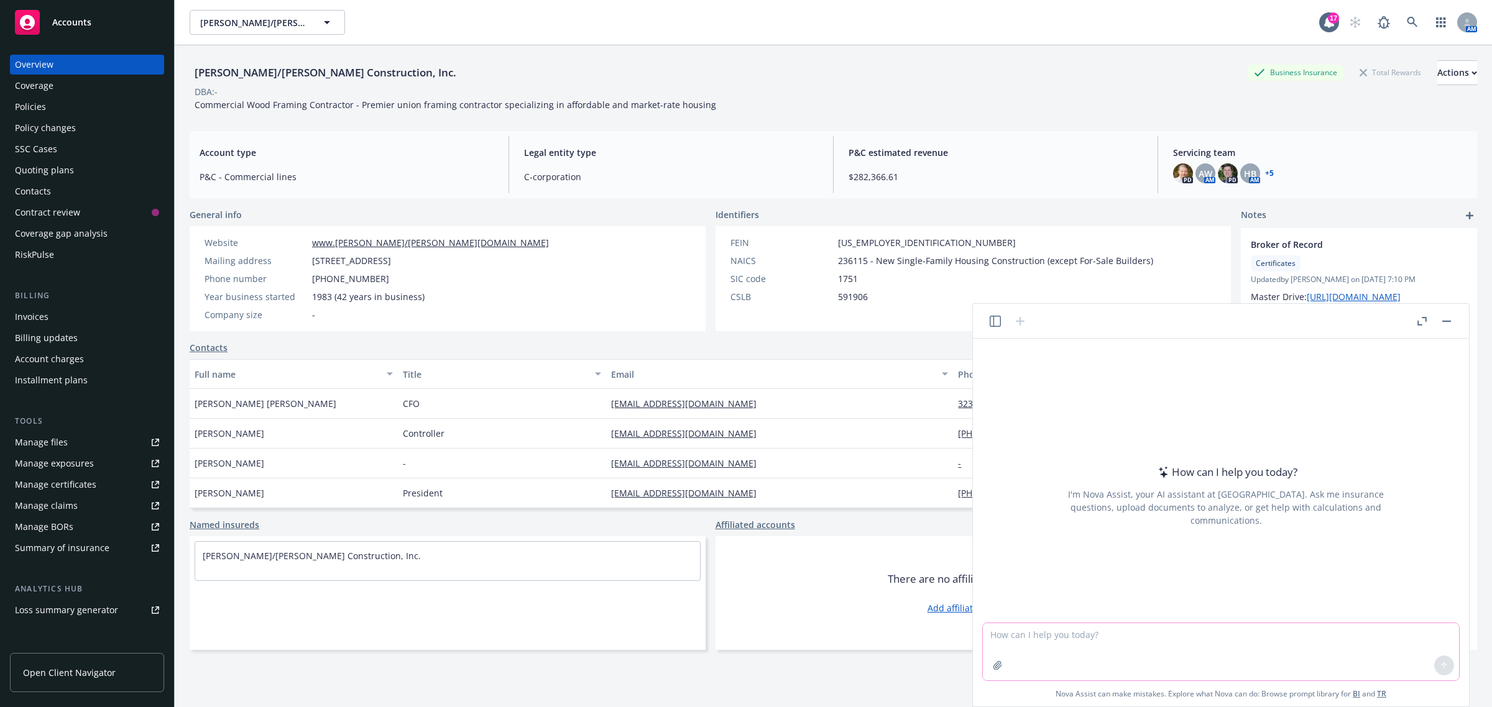
click at [1297, 646] on textarea at bounding box center [1221, 651] width 476 height 57
paste textarea "Venture has received a Broker of Record letter on the above captioned account f…"
type textarea "what does this mean: Venture has received a Broker of Record letter on the abov…"
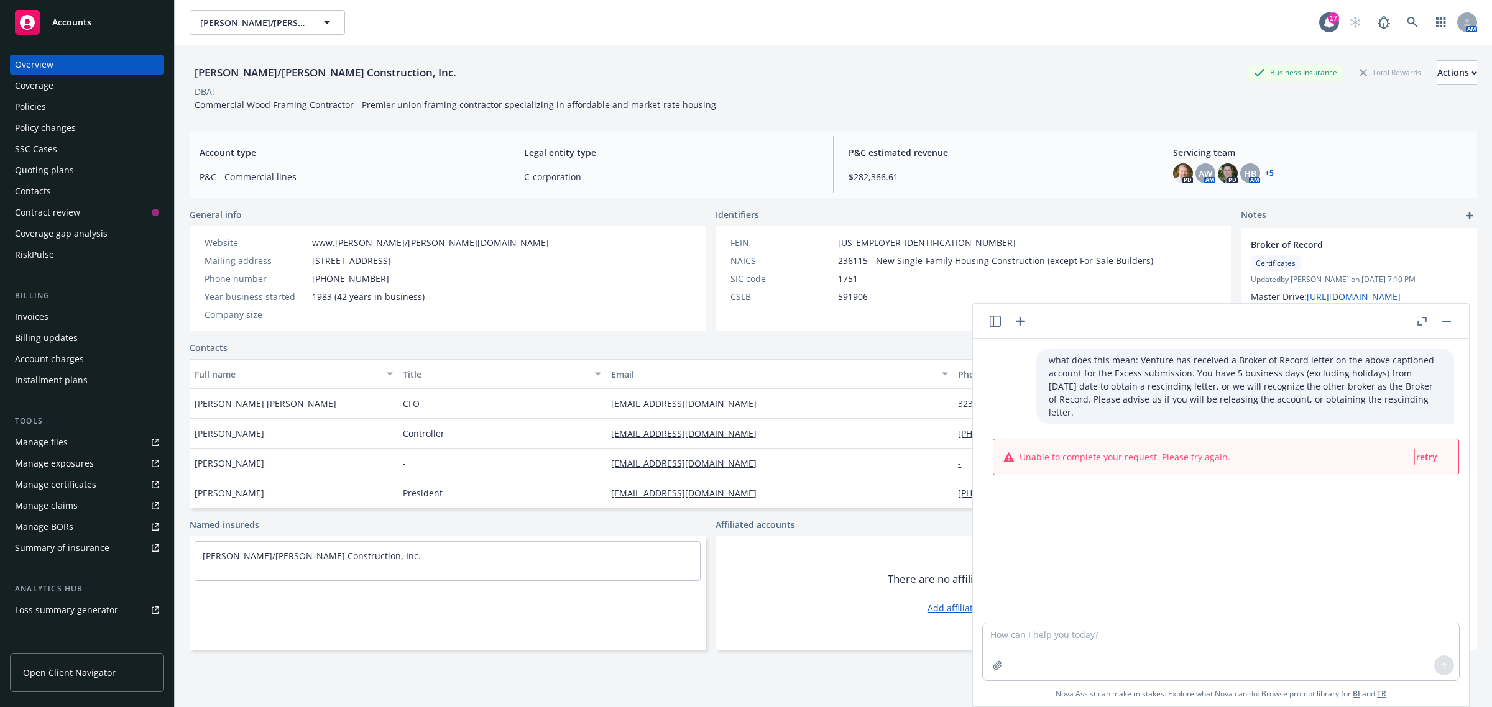
click at [1419, 451] on span "retry" at bounding box center [1426, 457] width 21 height 12
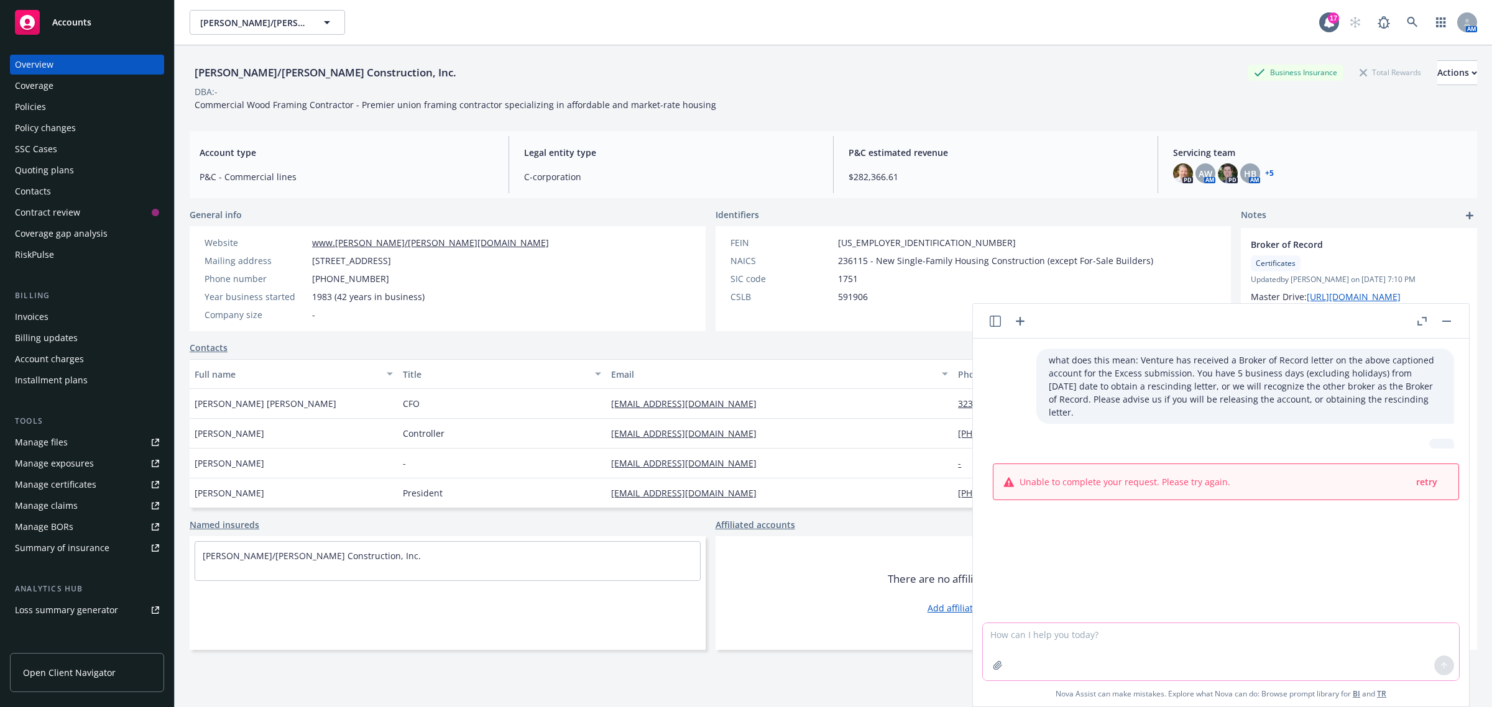
click at [1092, 648] on textarea at bounding box center [1221, 651] width 476 height 57
paste textarea "Venture has received a Broker of Record letter on the above captioned account f…"
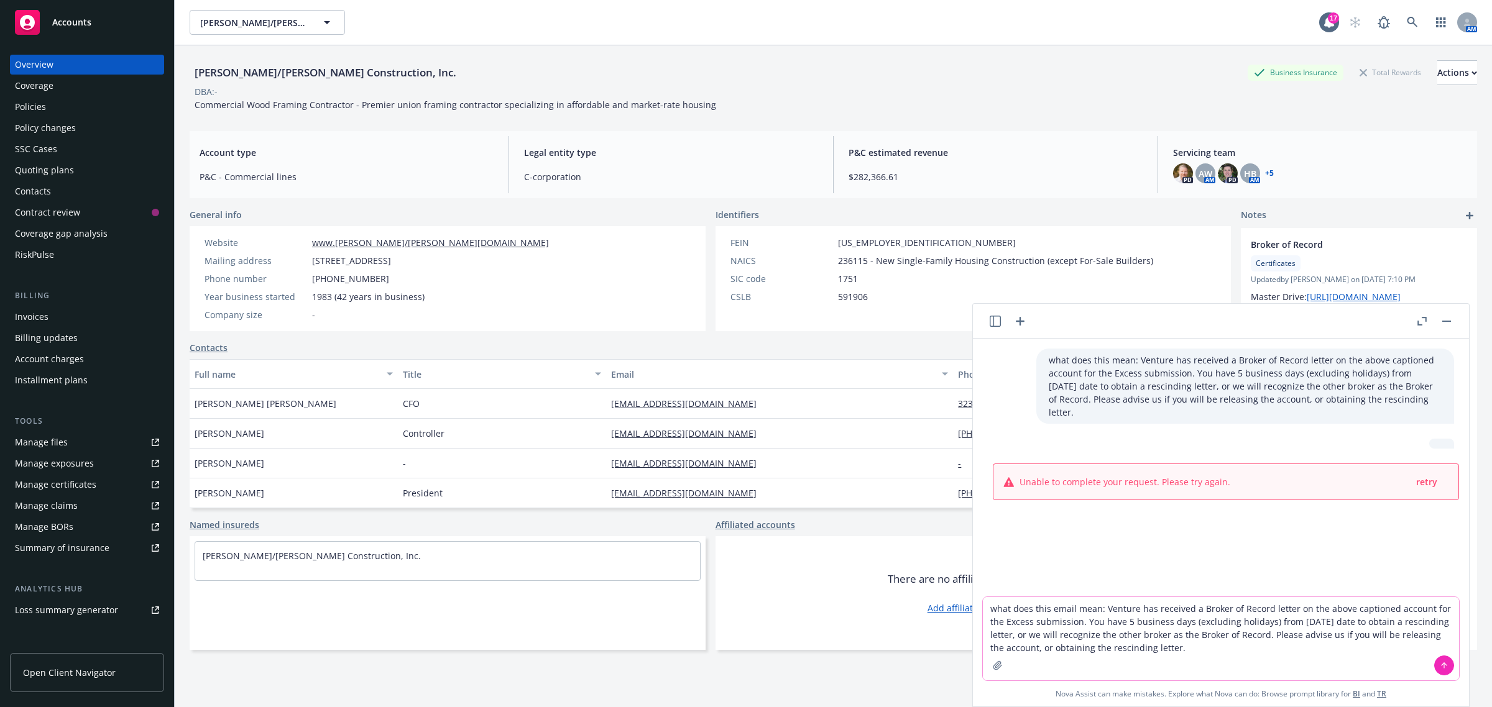
type textarea "what does this email mean: Venture has received a Broker of Record letter on th…"
click at [1443, 663] on icon at bounding box center [1444, 665] width 9 height 9
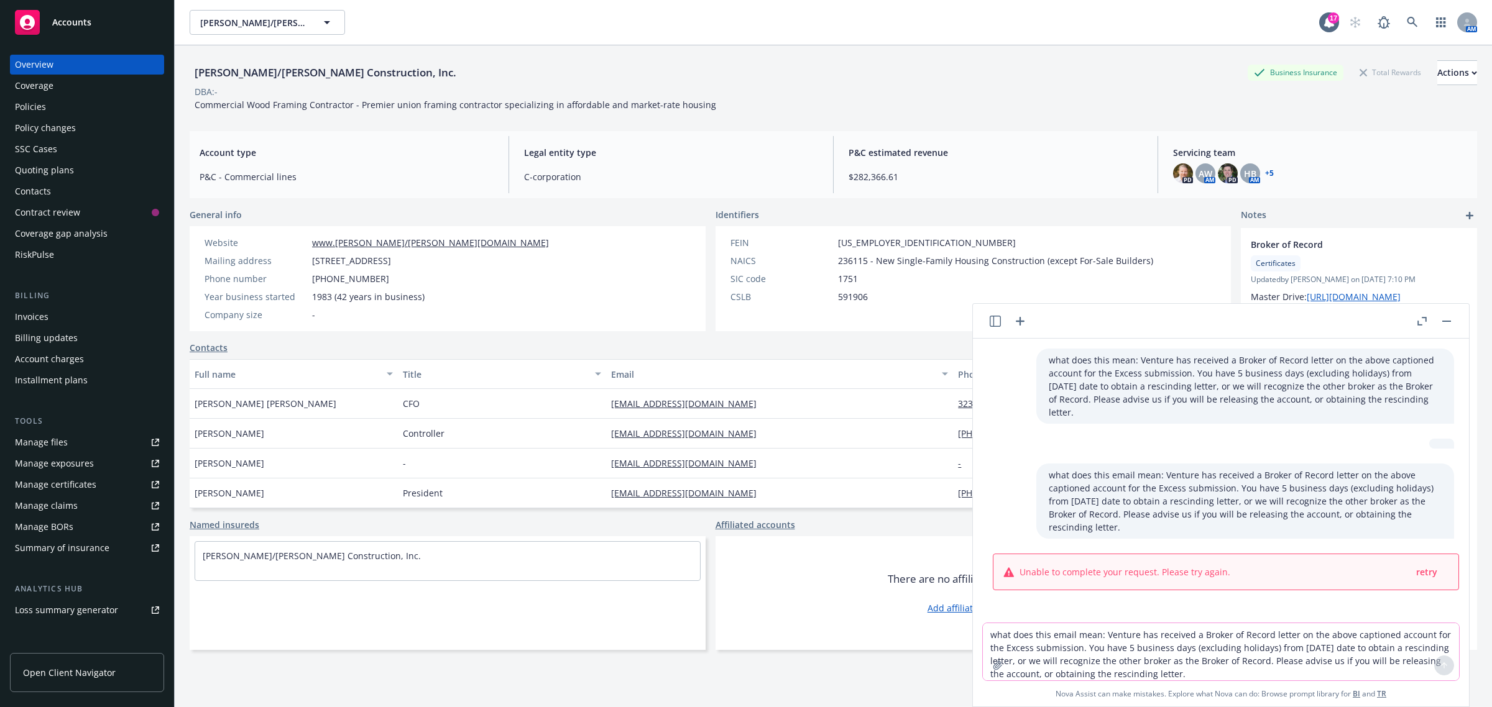
drag, startPoint x: 1203, startPoint y: 541, endPoint x: 1216, endPoint y: 532, distance: 16.0
click at [1203, 554] on div "Unable to complete your request. Please try again. retry" at bounding box center [1225, 571] width 465 height 35
click at [1441, 327] on button "button" at bounding box center [1446, 321] width 15 height 15
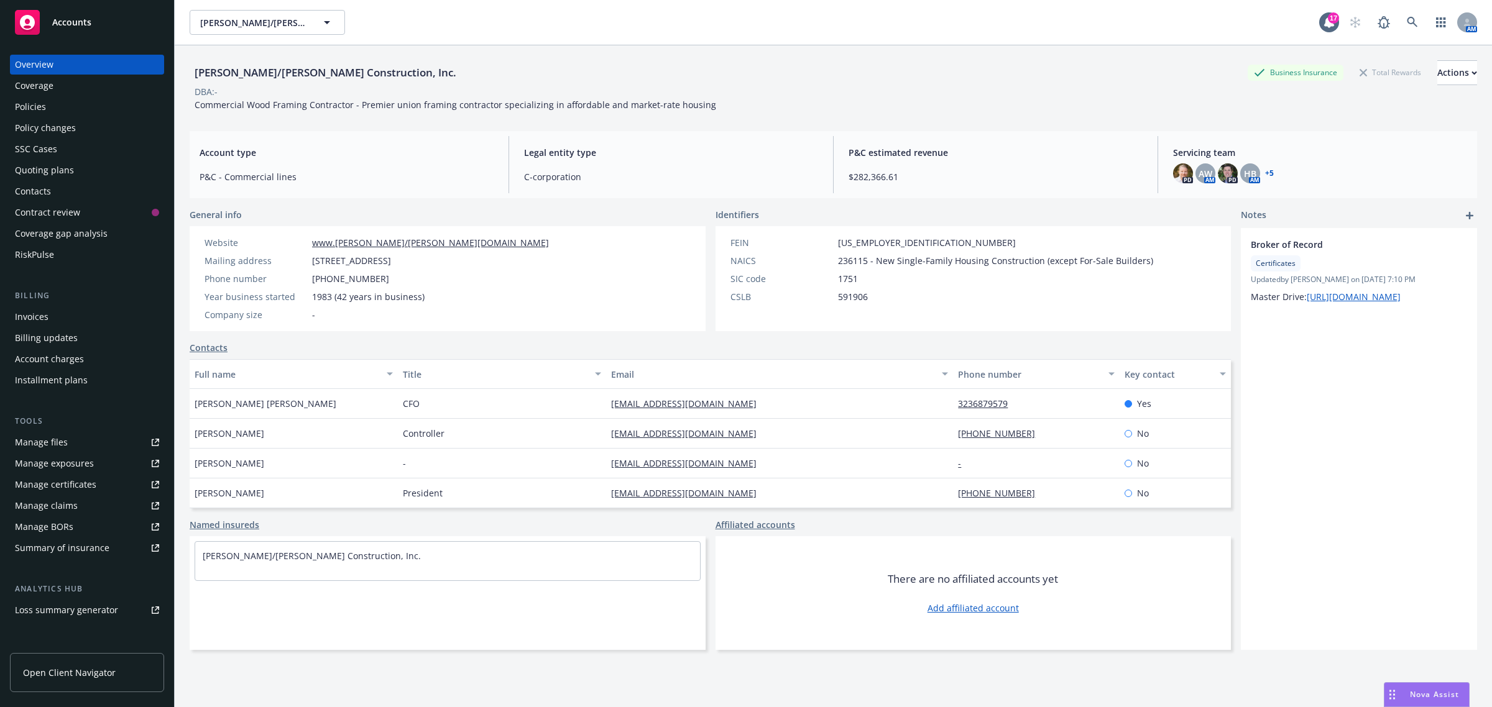
click at [48, 106] on div "Policies" at bounding box center [87, 107] width 144 height 20
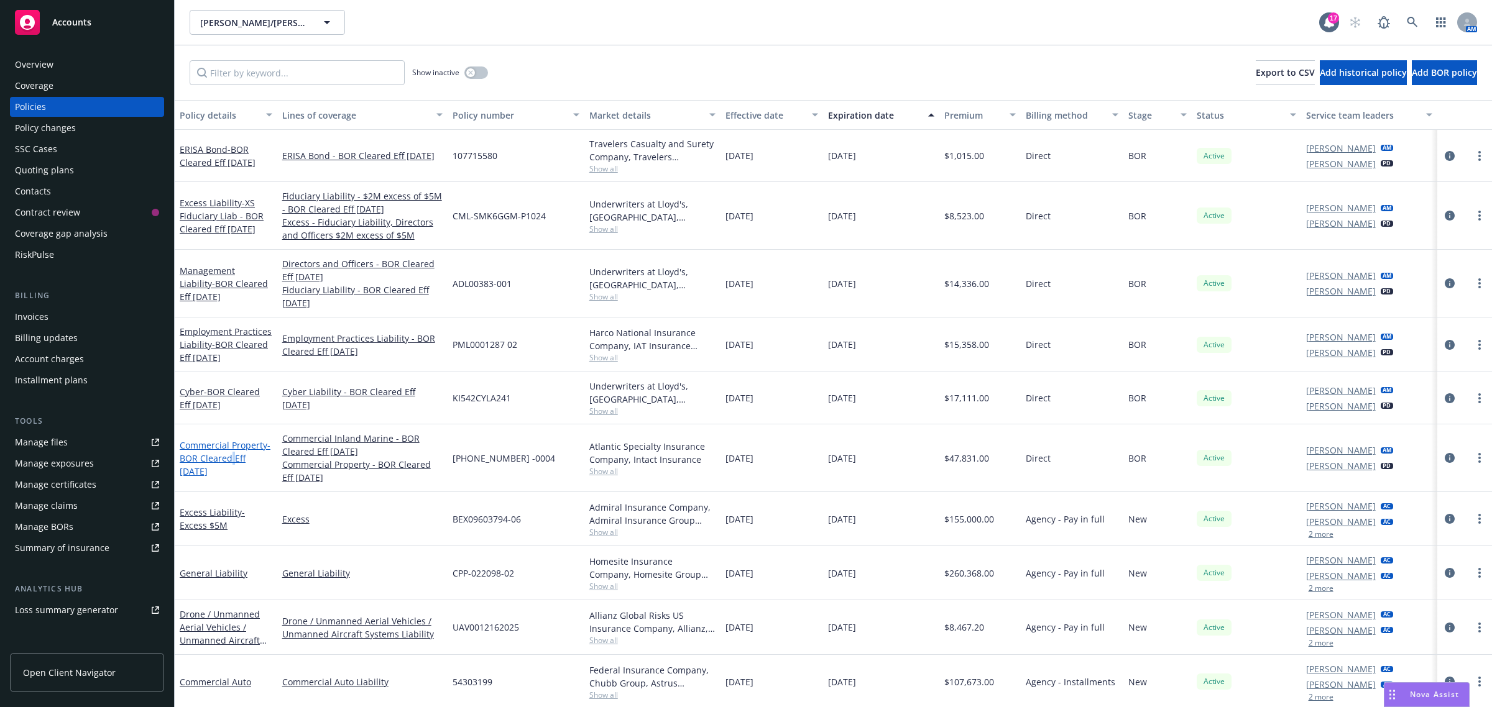
click at [231, 453] on span "- BOR Cleared Eff 5/21/2025" at bounding box center [225, 458] width 91 height 38
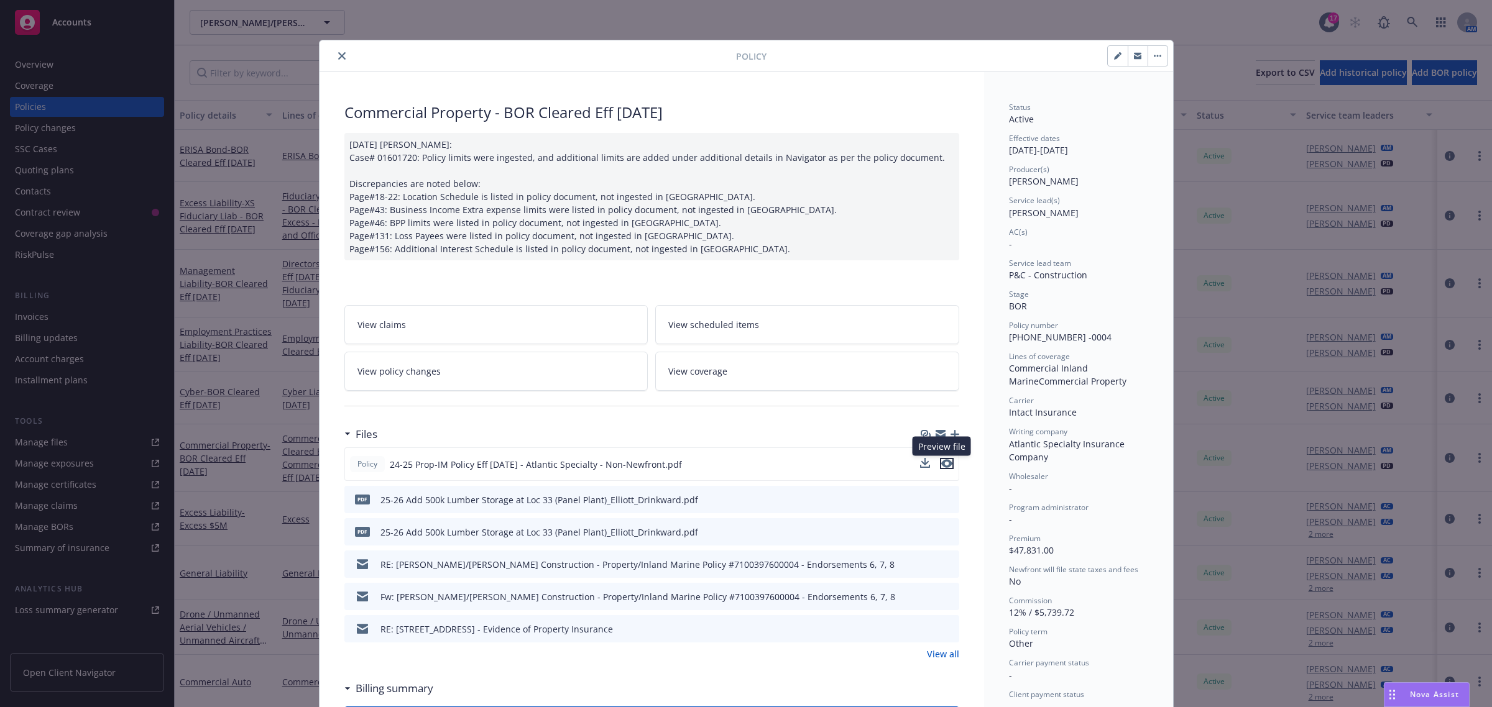
click at [946, 467] on button "preview file" at bounding box center [947, 463] width 14 height 11
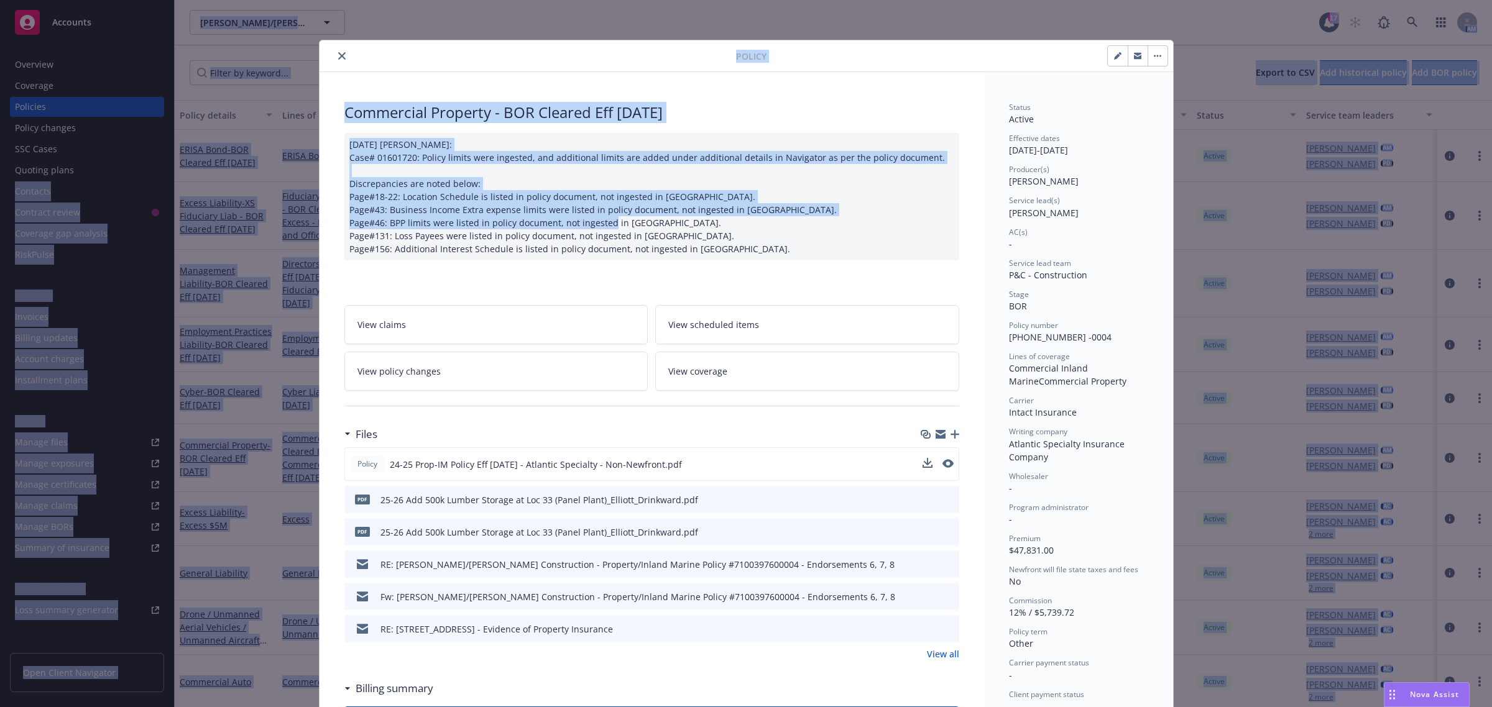
drag, startPoint x: 769, startPoint y: 190, endPoint x: -697, endPoint y: 198, distance: 1466.4
click at [0, 198] on html "Accounts Overview Coverage Policies Policy changes SSC Cases Quoting plans Cont…" at bounding box center [746, 353] width 1492 height 707
click at [157, 145] on div "Policy Commercial Property - BOR Cleared Eff 5/21/2025 05/14/2025 Galib Sheik: …" at bounding box center [746, 353] width 1492 height 707
click at [587, 48] on div at bounding box center [530, 55] width 412 height 15
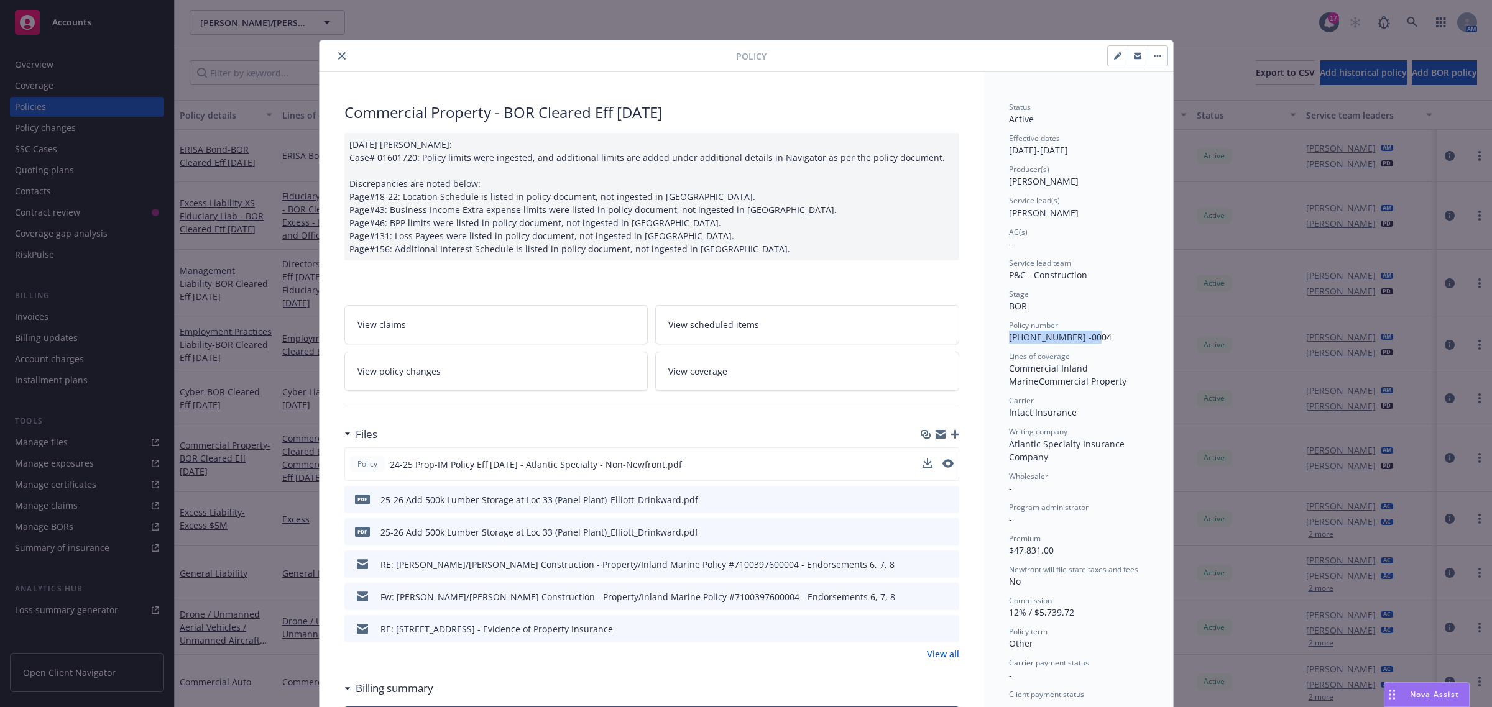
drag, startPoint x: 1001, startPoint y: 336, endPoint x: 1041, endPoint y: 327, distance: 40.9
click at [1125, 343] on div "Status Active Effective dates 11/25/2024 - 11/25/2025 Producer(s) Adam Gabler S…" at bounding box center [1078, 687] width 189 height 1230
drag, startPoint x: 1038, startPoint y: 325, endPoint x: 1018, endPoint y: 339, distance: 25.0
click at [1020, 339] on span "710-03-97-60 -0004" at bounding box center [1060, 337] width 103 height 12
drag, startPoint x: 999, startPoint y: 333, endPoint x: 1064, endPoint y: 331, distance: 64.7
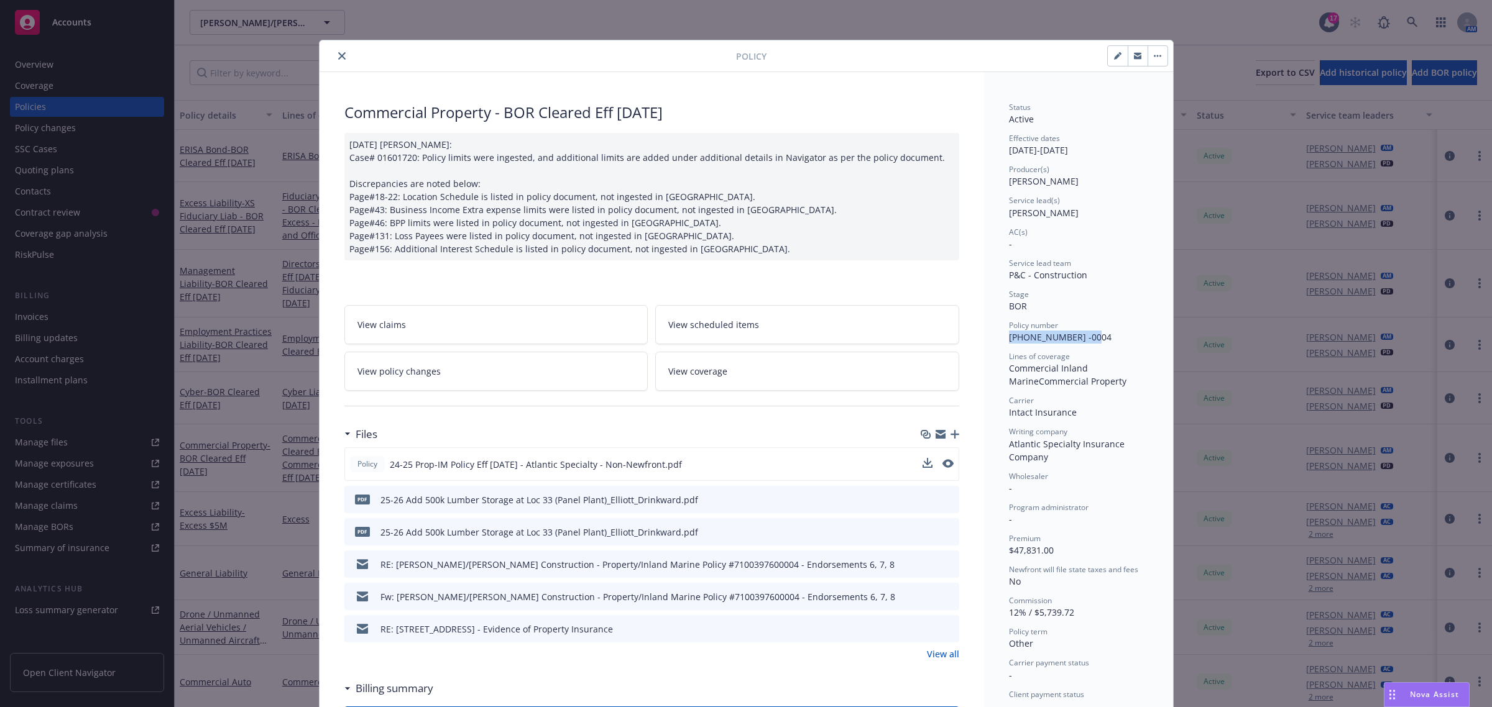
click at [1111, 341] on div "Status Active Effective dates 11/25/2024 - 11/25/2025 Producer(s) Adam Gabler S…" at bounding box center [1078, 687] width 189 height 1230
copy span "710-03-97-60 -0004"
click at [1438, 694] on span "Nova Assist" at bounding box center [1434, 694] width 49 height 11
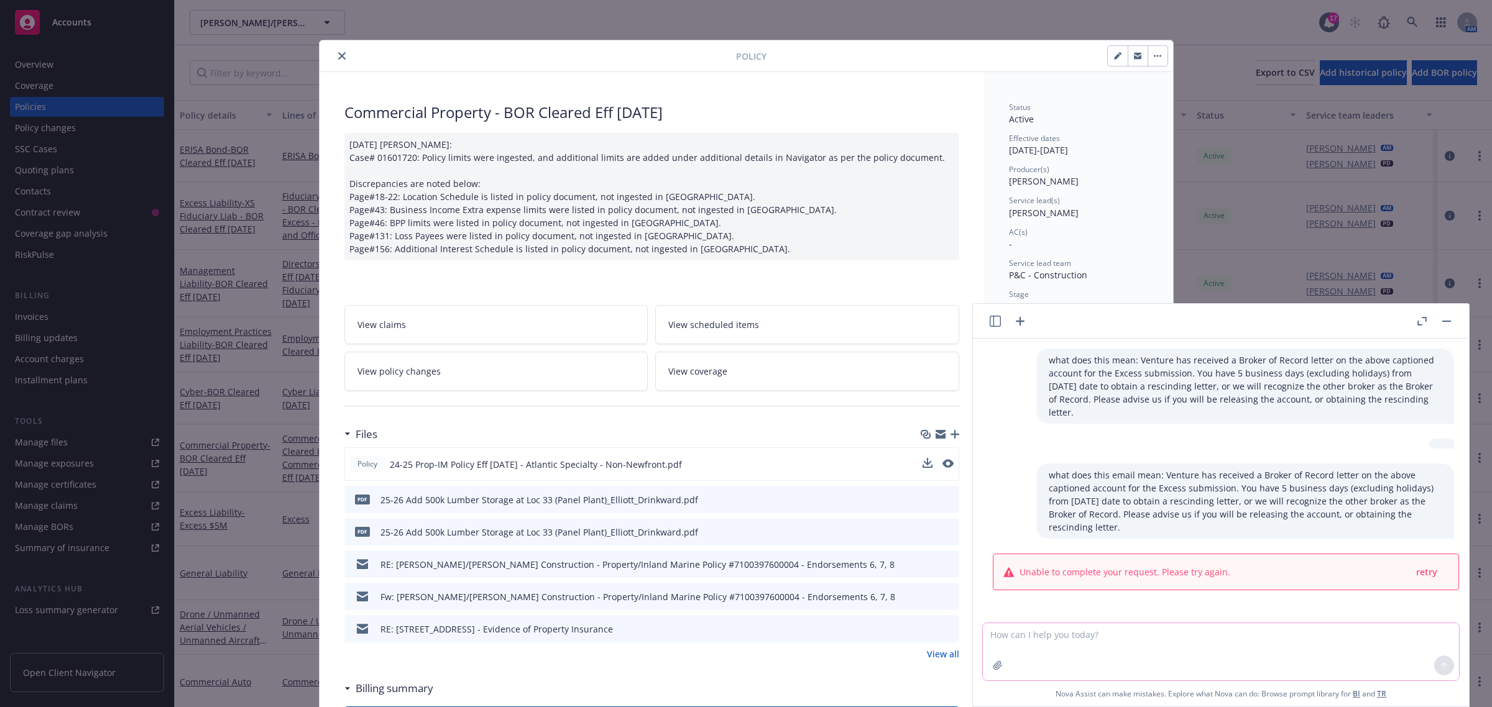
click at [1006, 642] on textarea at bounding box center [1221, 651] width 476 height 57
paste textarea "Hi Colleen, I hope your week is going well! Just reaching out here to request t…"
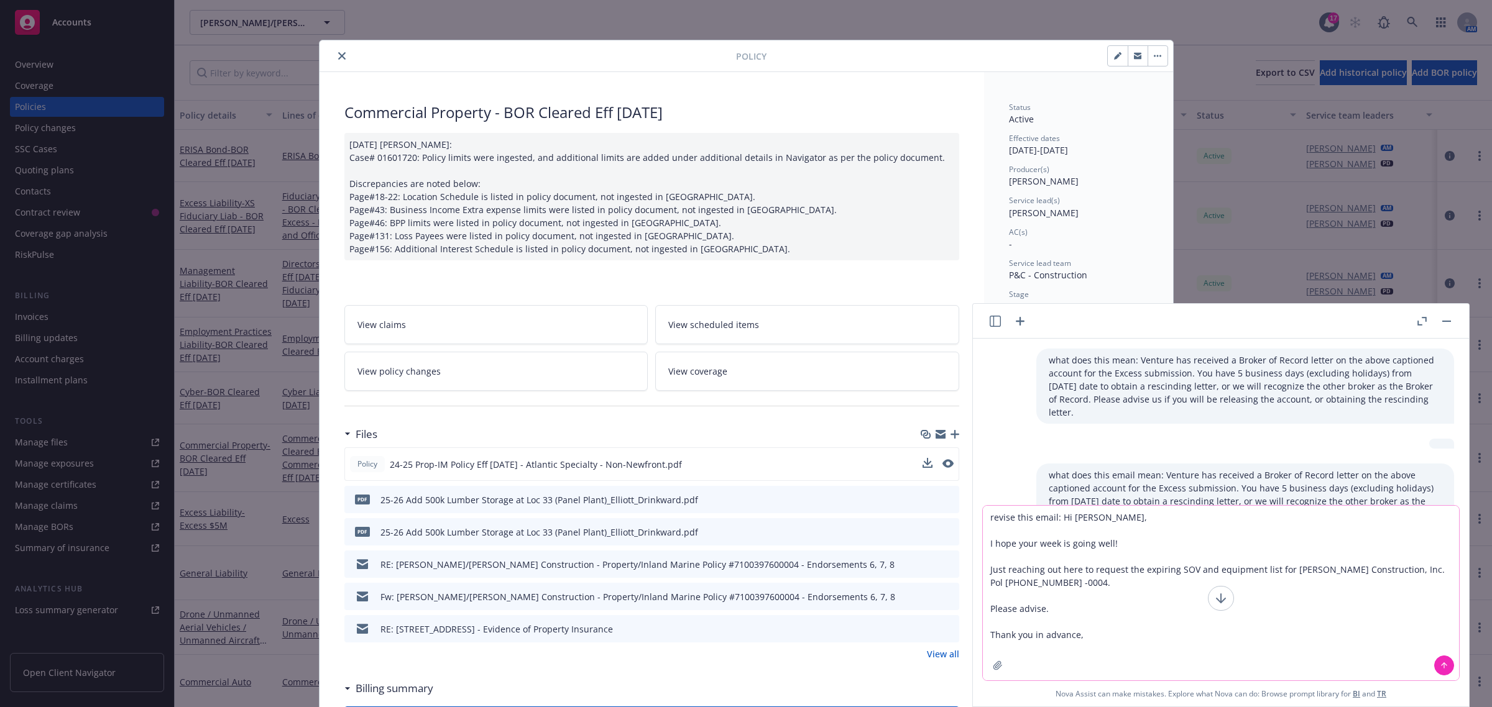
type textarea "revise this email: Hi Colleen, I hope your week is going well! Just reaching ou…"
click at [1453, 669] on button at bounding box center [1444, 666] width 20 height 20
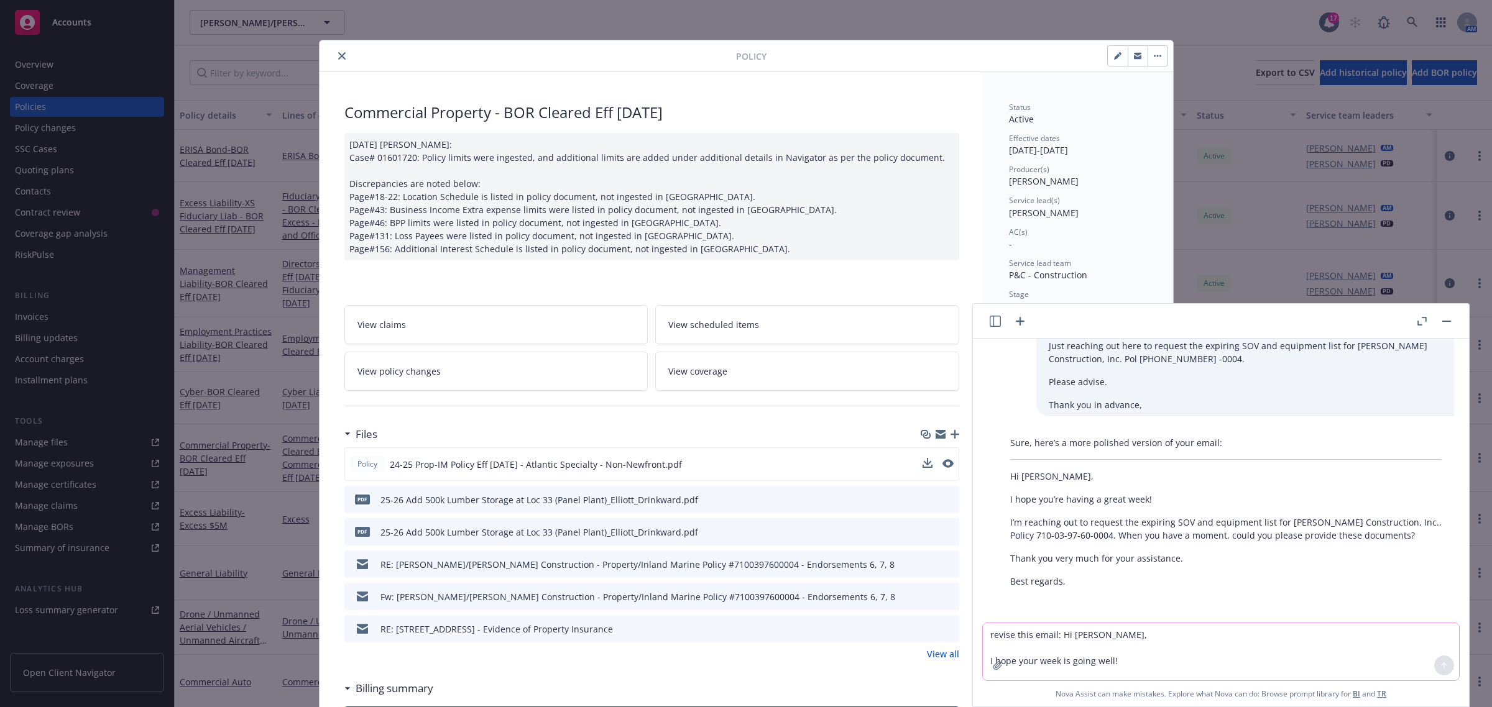
scroll to position [252, 0]
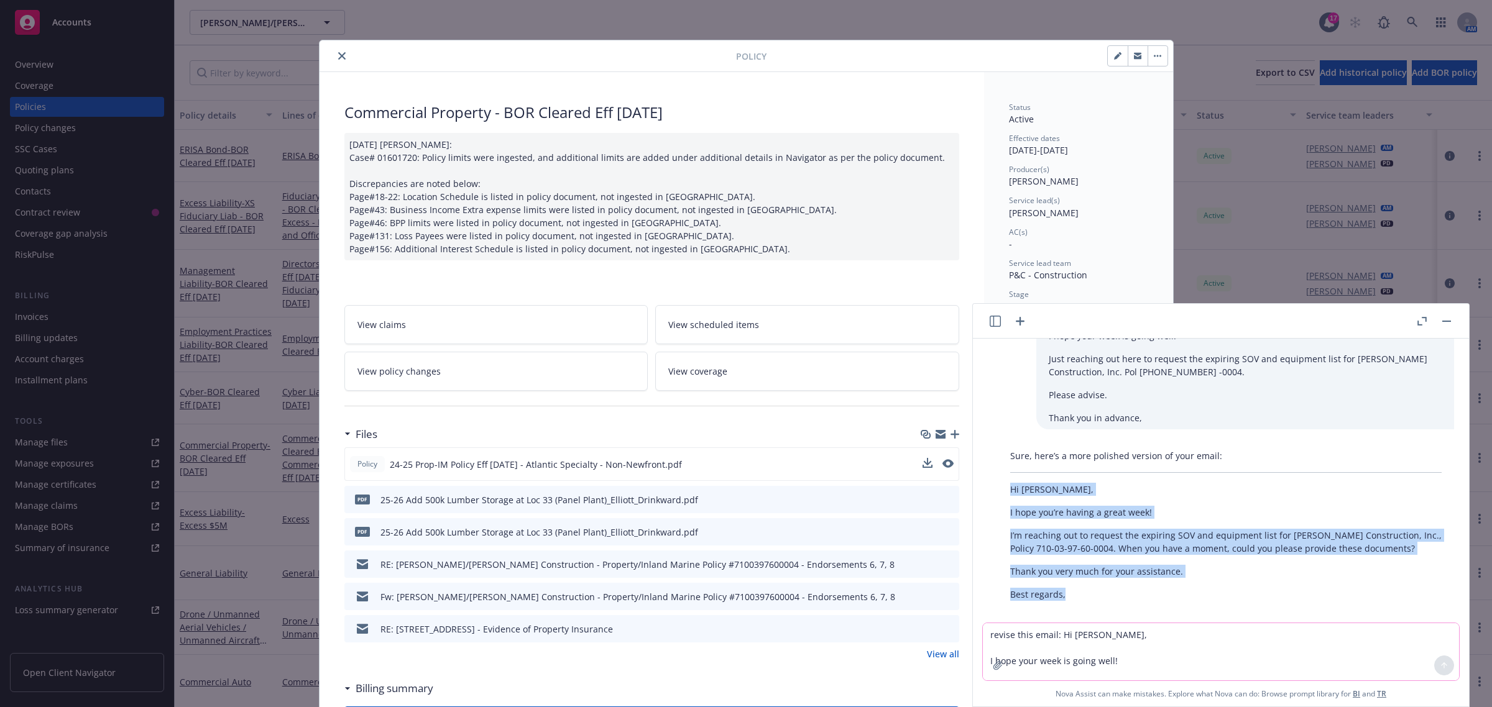
drag, startPoint x: 1010, startPoint y: 471, endPoint x: 1079, endPoint y: 591, distance: 138.9
click at [1079, 591] on div "Sure, here’s a more polished version of your email: Hi Colleen, I hope you’re h…" at bounding box center [1226, 525] width 456 height 162
click at [1079, 589] on div "Sure, here’s a more polished version of your email: Hi Colleen, I hope you’re h…" at bounding box center [1226, 525] width 456 height 162
copy div "Hi Colleen, I hope you’re having a great week! I’m reaching out to request the …"
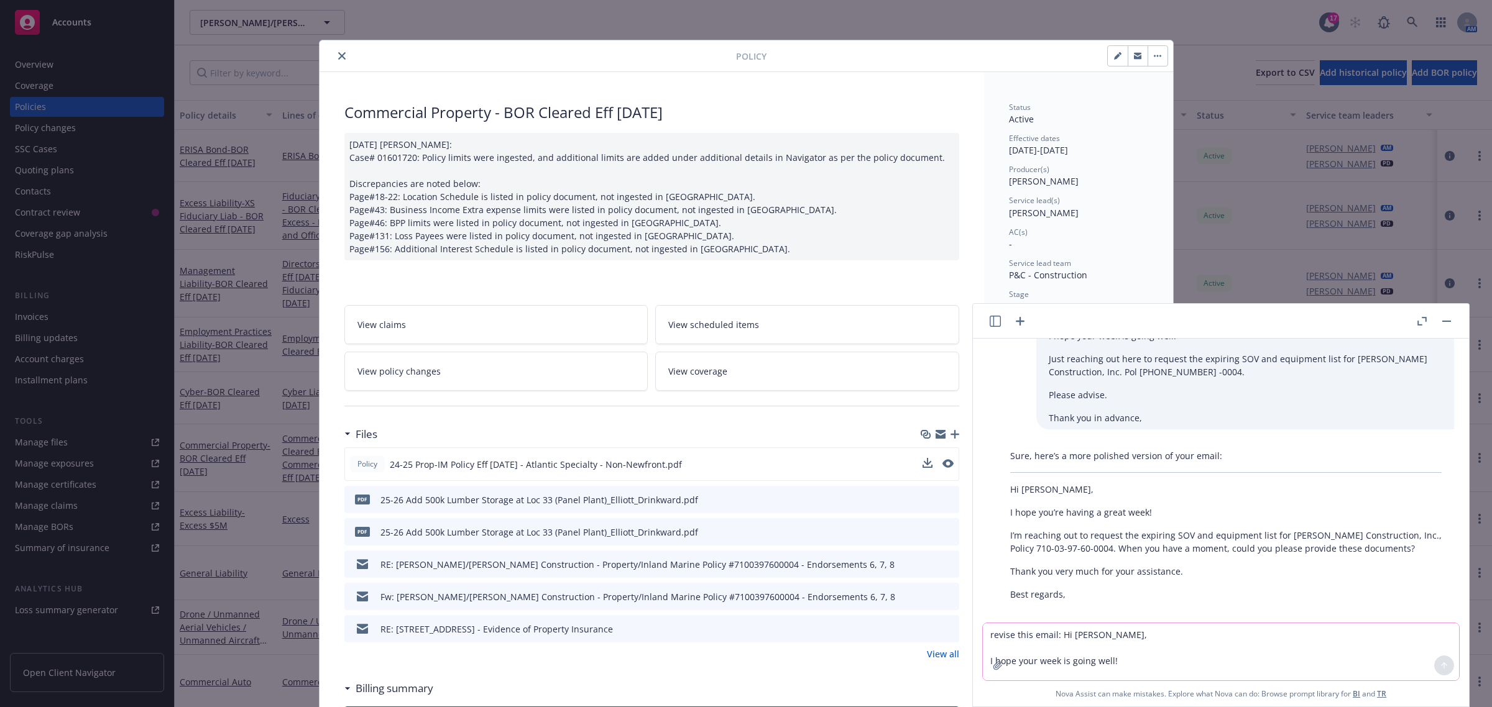
click at [1059, 638] on textarea "revise this email: Hi Colleen, I hope your week is going well! Just reaching ou…" at bounding box center [1221, 651] width 476 height 57
paste textarea "Good morning, Julie, Great to hear back from you on this. Thank you for your gu…"
type textarea "revise this to sound very nice and professional: Good morning, Julie, Great to …"
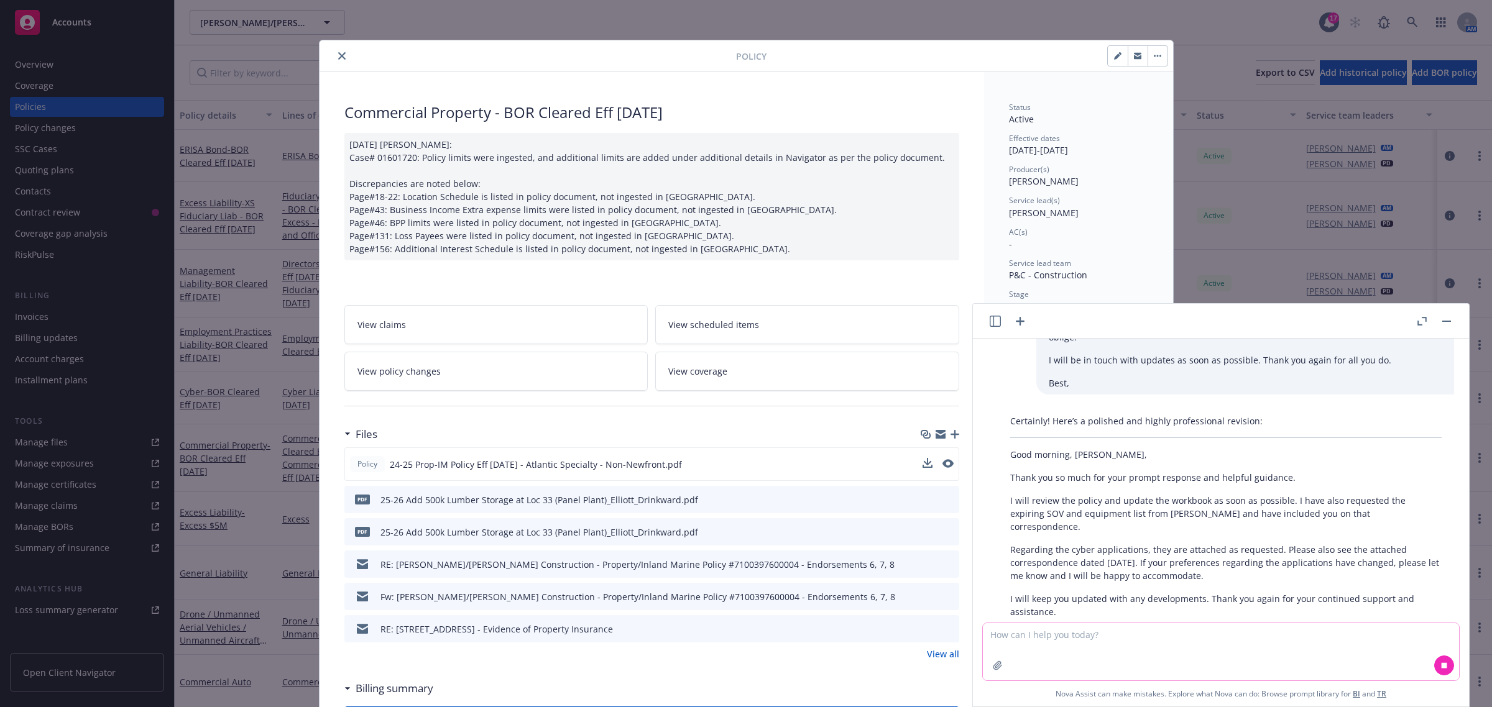
scroll to position [684, 0]
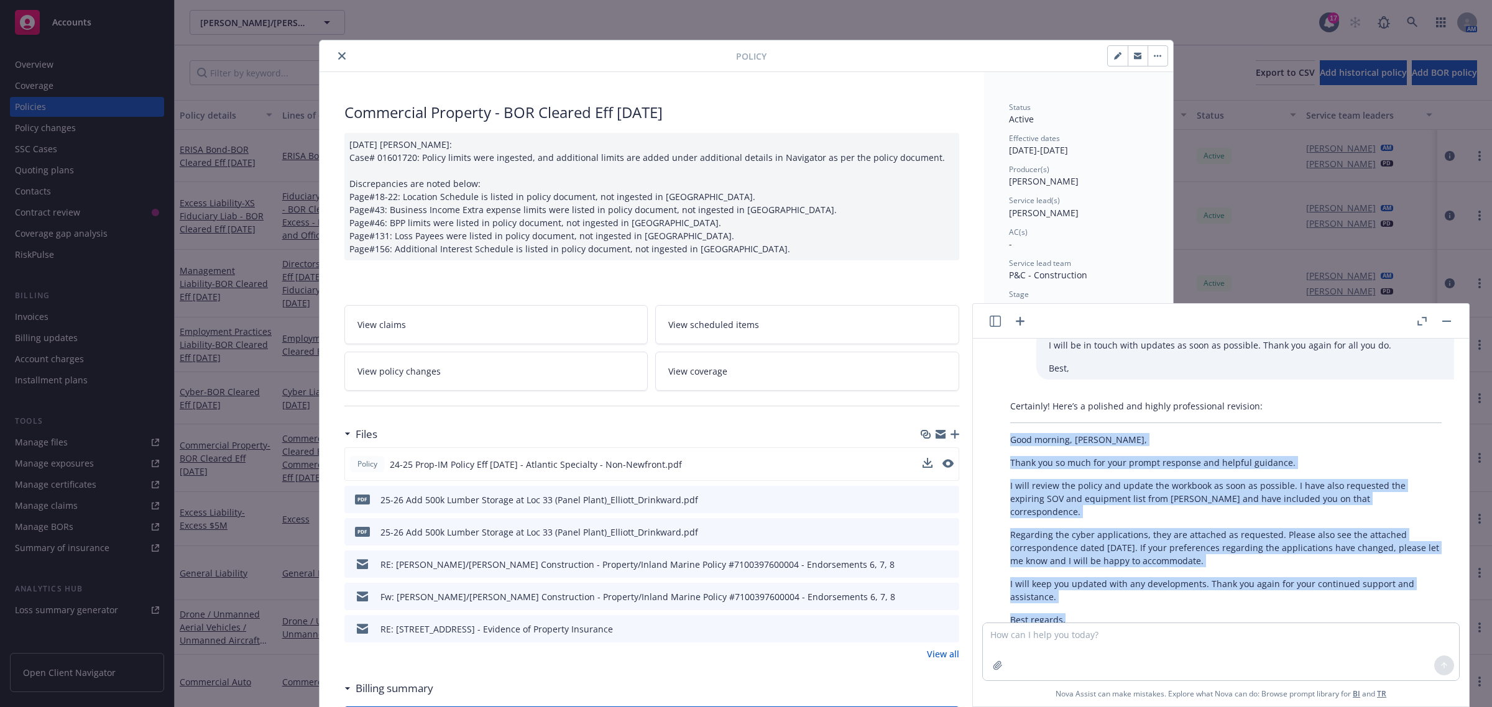
drag, startPoint x: 1008, startPoint y: 410, endPoint x: 1111, endPoint y: 579, distance: 197.6
click at [1111, 579] on div "Certainly! Here’s a polished and highly professional revision: Good morning, Ju…" at bounding box center [1226, 513] width 456 height 237
copy div "Good morning, Julie, Thank you so much for your prompt response and helpful gui…"
click at [1450, 321] on button "button" at bounding box center [1446, 321] width 15 height 15
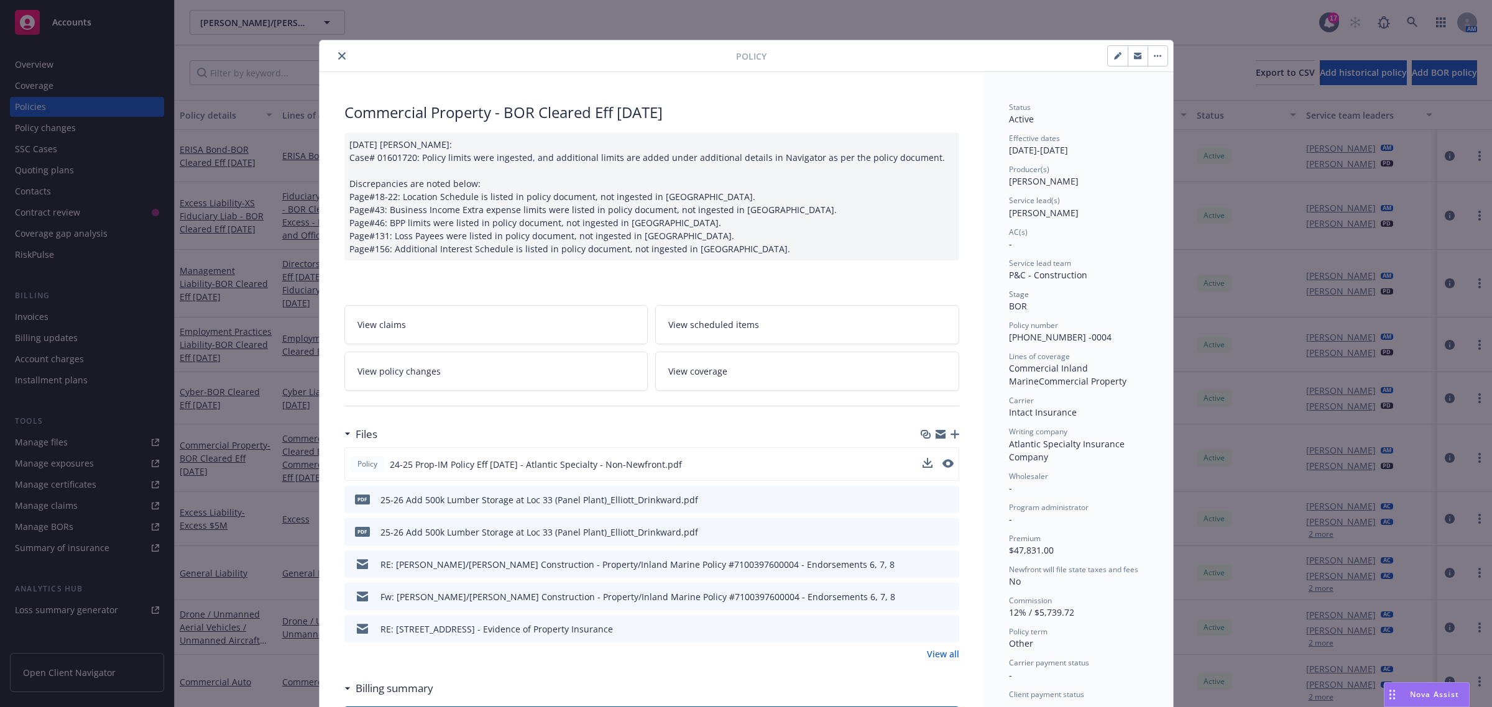
click at [338, 56] on icon "close" at bounding box center [341, 55] width 7 height 7
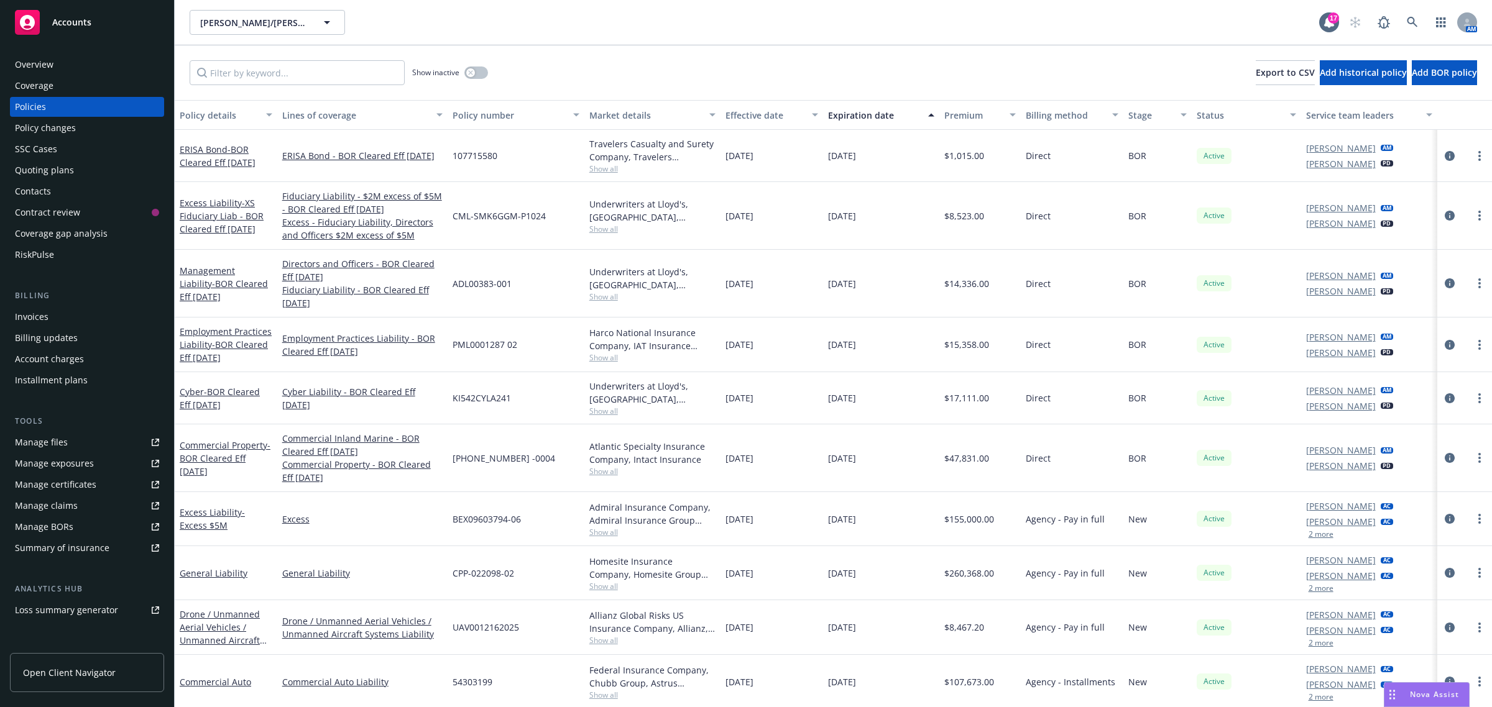
click at [227, 398] on div "Cyber - BOR Cleared Eff 5/19/2025" at bounding box center [226, 398] width 93 height 26
click at [202, 398] on span "- BOR Cleared Eff 5/19/2025" at bounding box center [220, 398] width 80 height 25
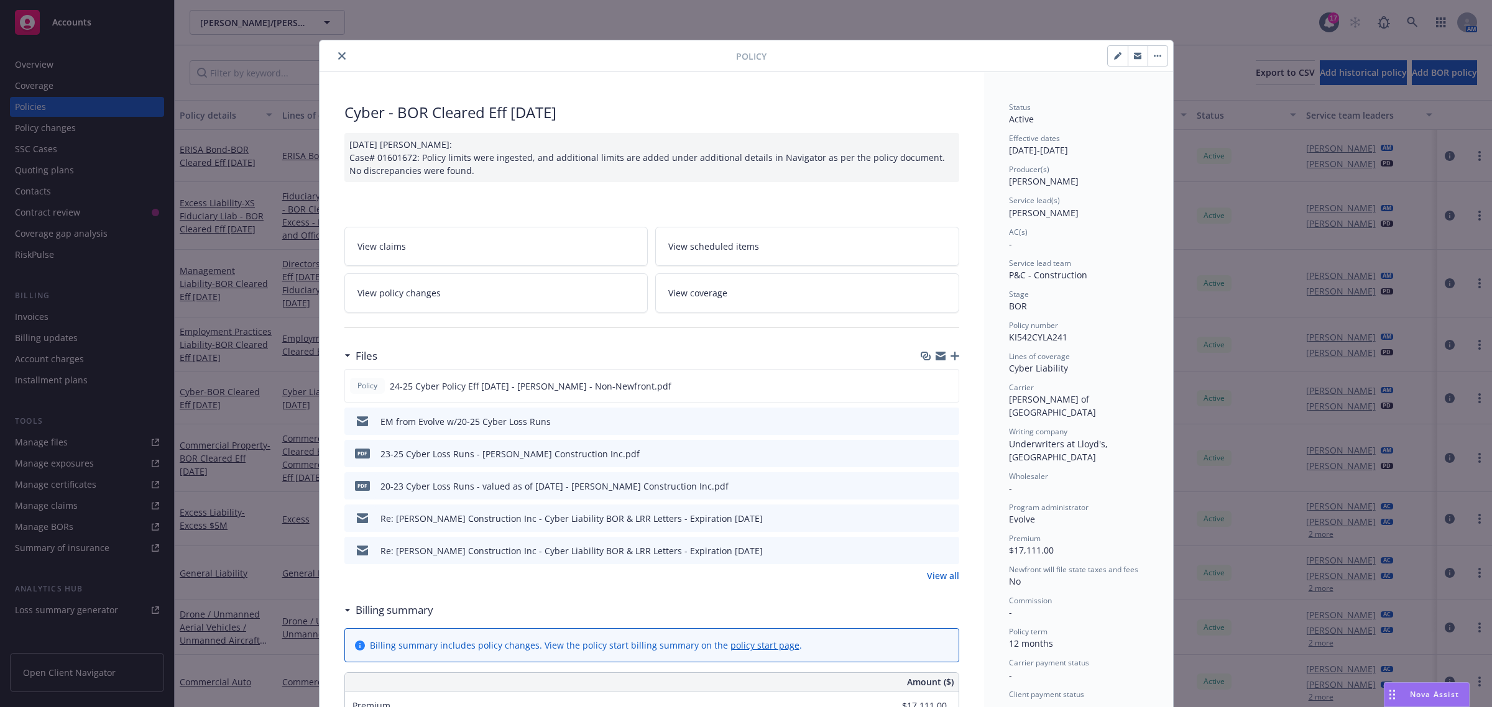
click at [1419, 698] on span "Nova Assist" at bounding box center [1434, 694] width 49 height 11
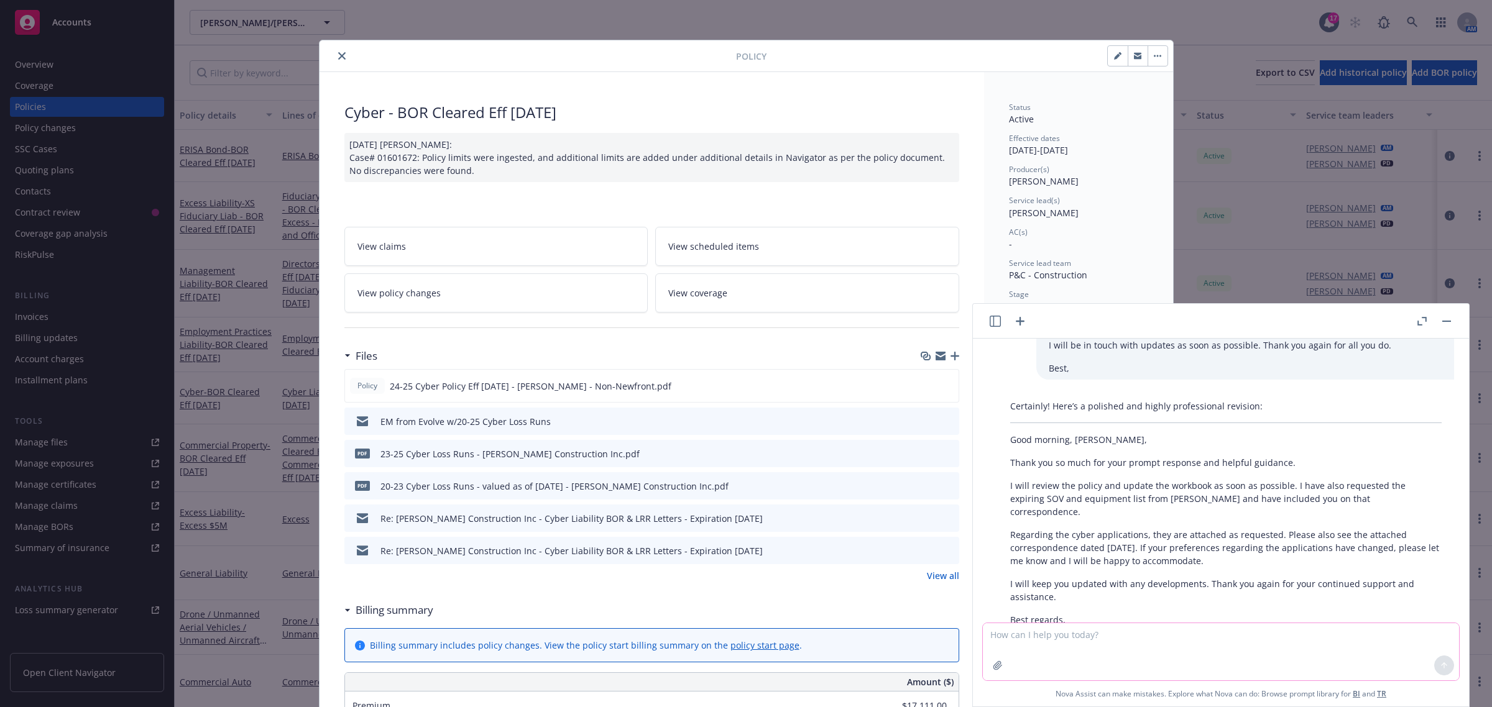
click at [1131, 631] on textarea at bounding box center [1221, 651] width 476 height 57
paste textarea "No worries, I know you have juggle a lot of information daily, I understand. An…"
type textarea "revise to formal professional nice email: No worries, I know you have juggle a …"
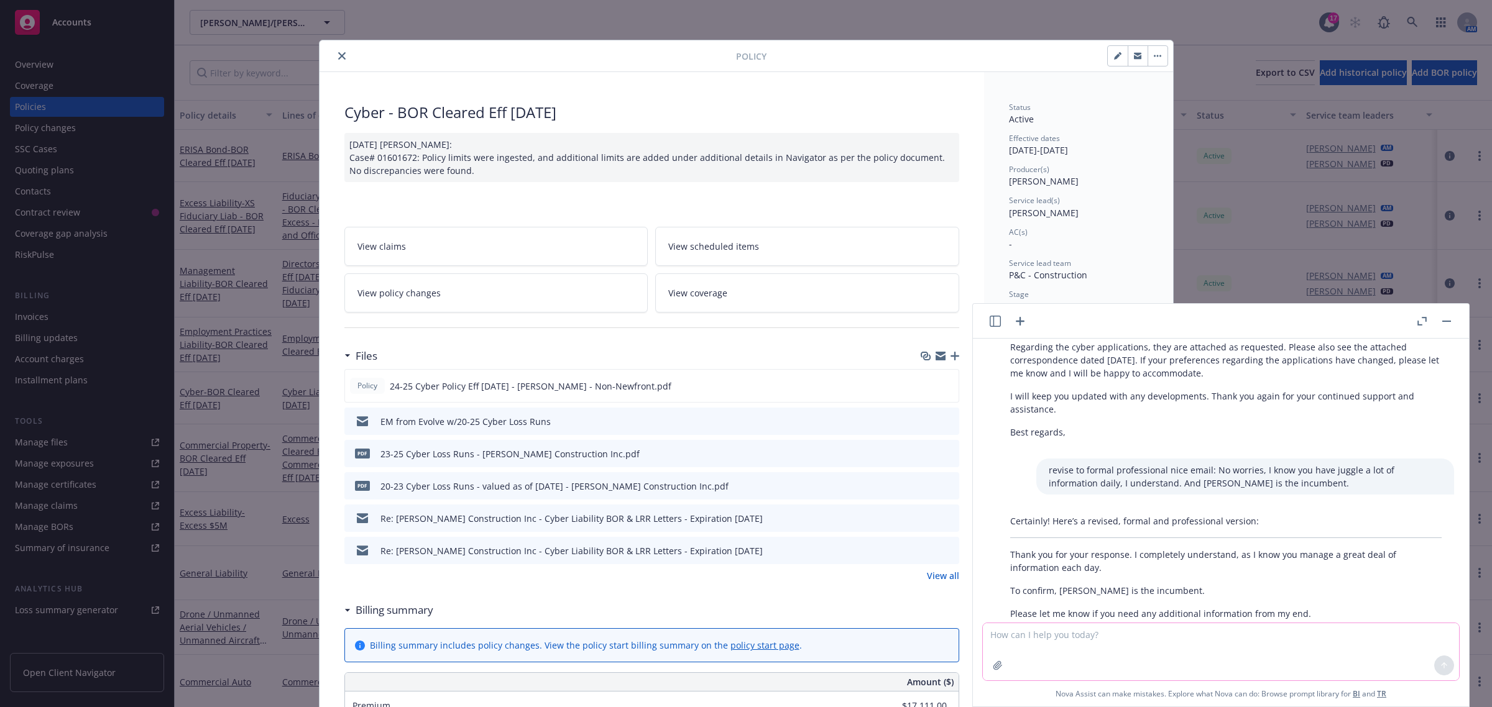
scroll to position [888, 0]
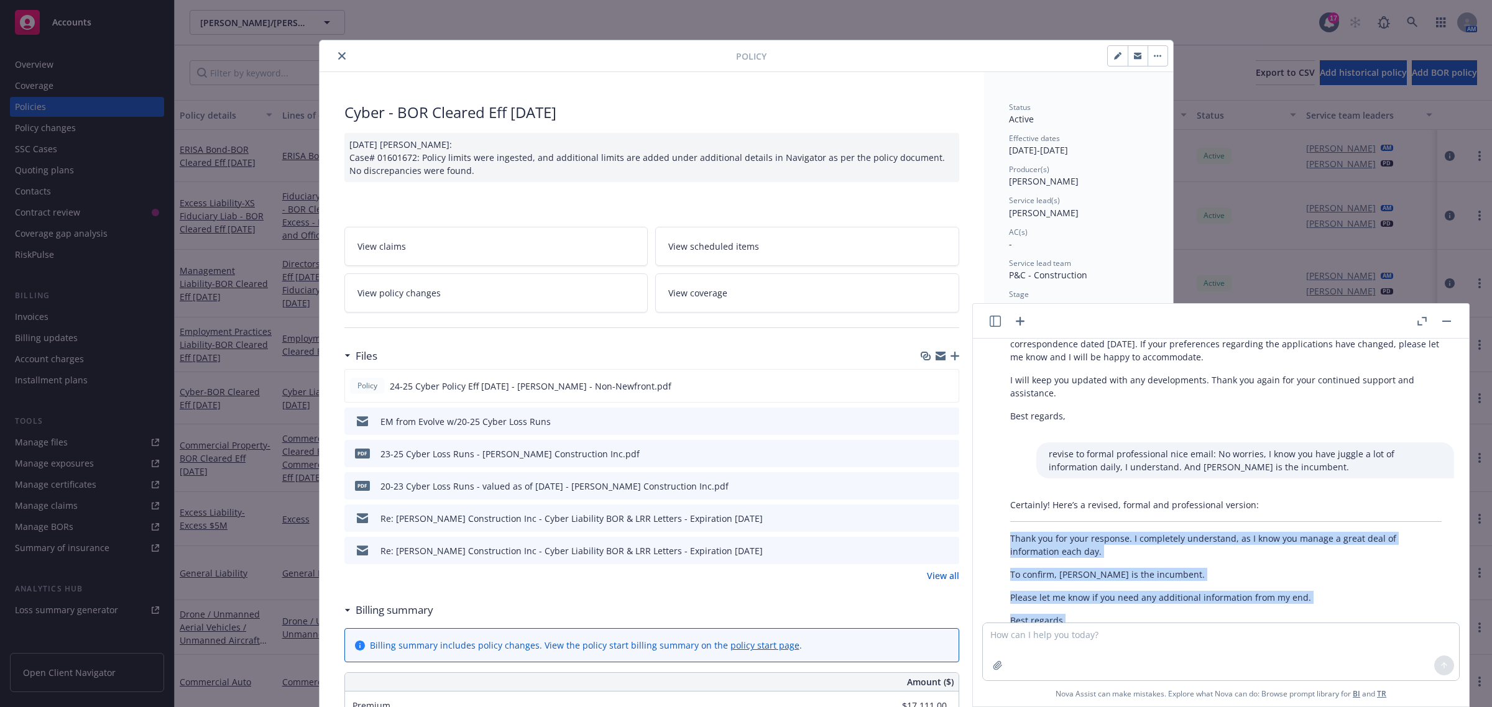
drag, startPoint x: 1008, startPoint y: 498, endPoint x: 1070, endPoint y: 582, distance: 104.4
click at [1070, 582] on div "Certainly! Here’s a revised, formal and professional version: Thank you for you…" at bounding box center [1226, 563] width 456 height 139
click at [1070, 614] on p "Best regards," at bounding box center [1225, 620] width 431 height 13
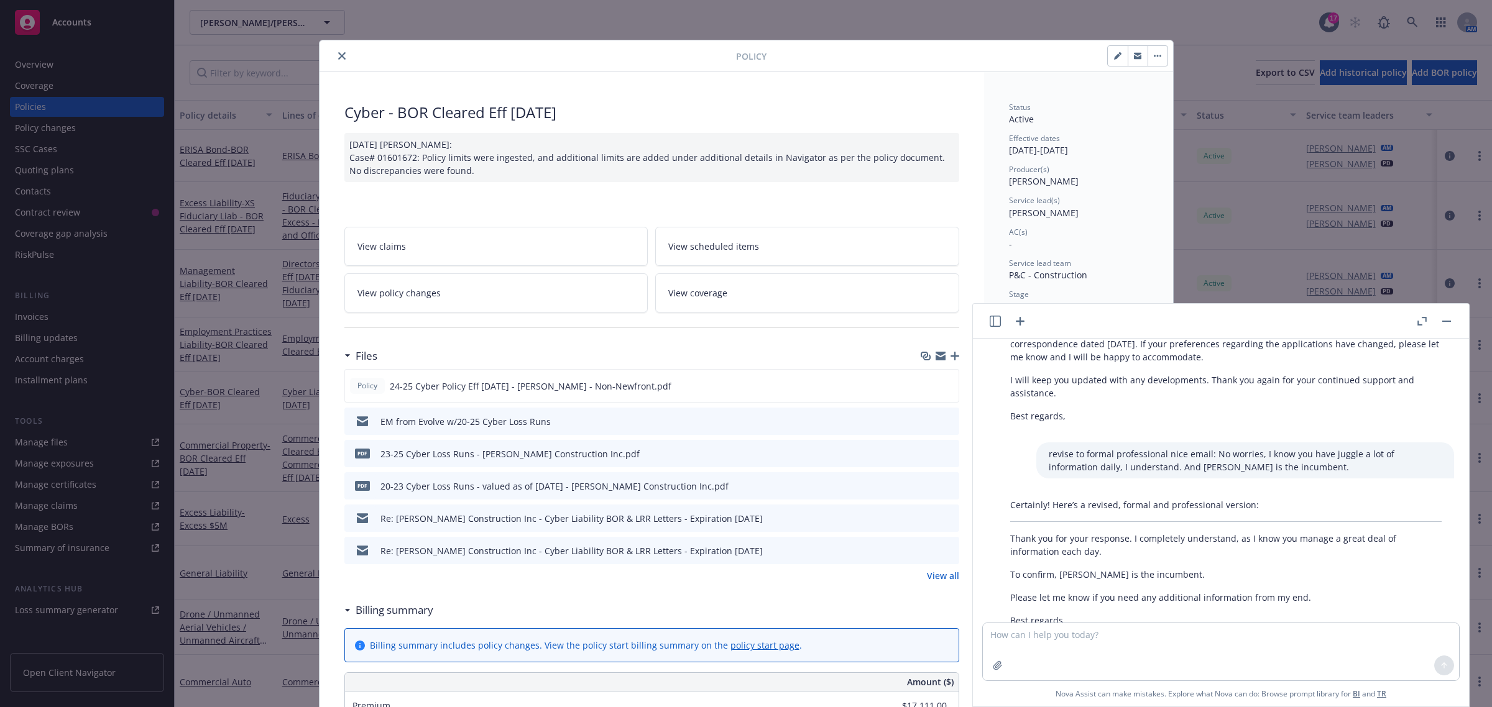
drag, startPoint x: 1051, startPoint y: 570, endPoint x: 1063, endPoint y: 584, distance: 18.9
click at [1063, 614] on p "Best regards," at bounding box center [1225, 620] width 431 height 13
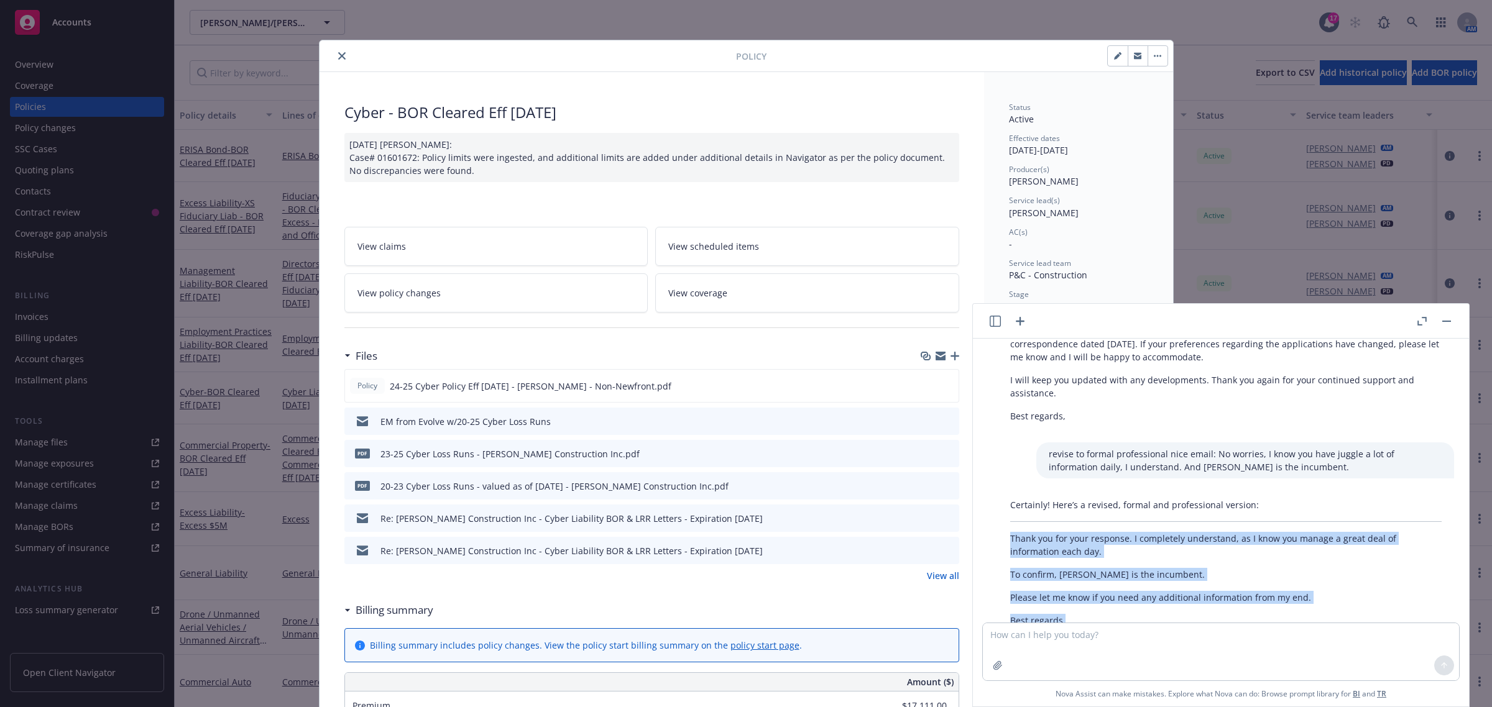
drag, startPoint x: 1042, startPoint y: 567, endPoint x: 1011, endPoint y: 489, distance: 83.7
click at [1011, 494] on div "Certainly! Here’s a revised, formal and professional version: Thank you for you…" at bounding box center [1226, 563] width 456 height 139
drag, startPoint x: 1010, startPoint y: 497, endPoint x: 1070, endPoint y: 586, distance: 107.1
click at [1070, 586] on div "Certainly! Here’s a revised, formal and professional version: Thank you for you…" at bounding box center [1226, 563] width 456 height 139
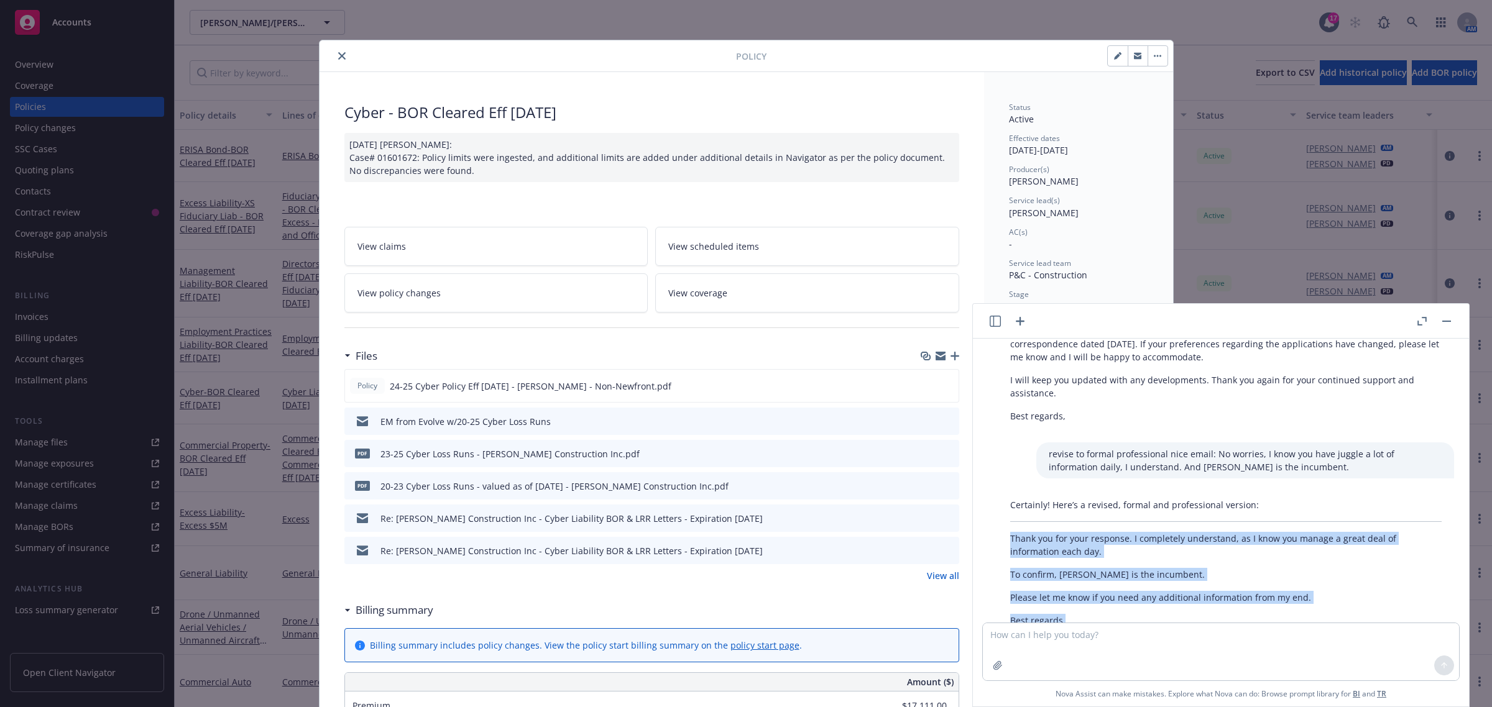
copy div "Thank you for your response. I completely understand, as I know you manage a gr…"
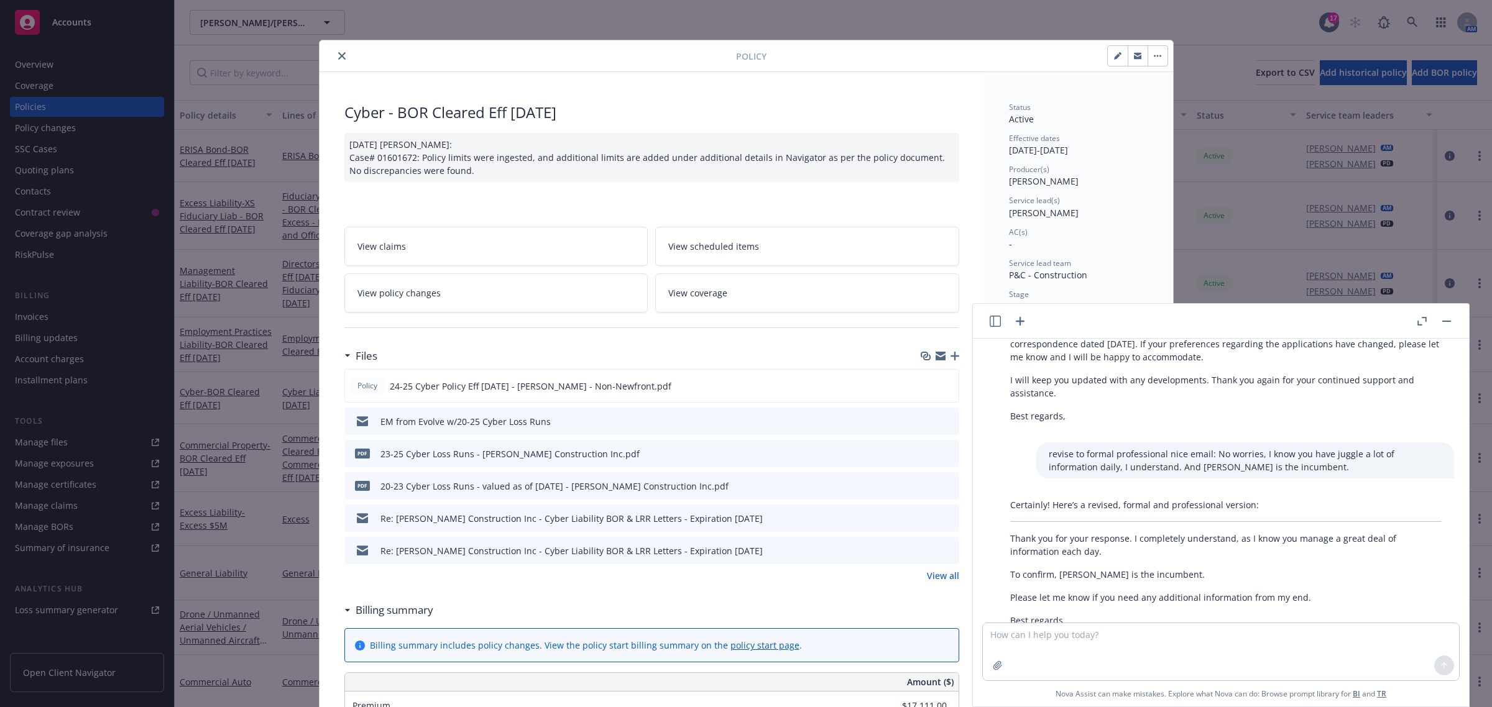
click at [1453, 325] on div at bounding box center [1434, 321] width 40 height 15
click at [334, 52] on button "close" at bounding box center [341, 55] width 15 height 15
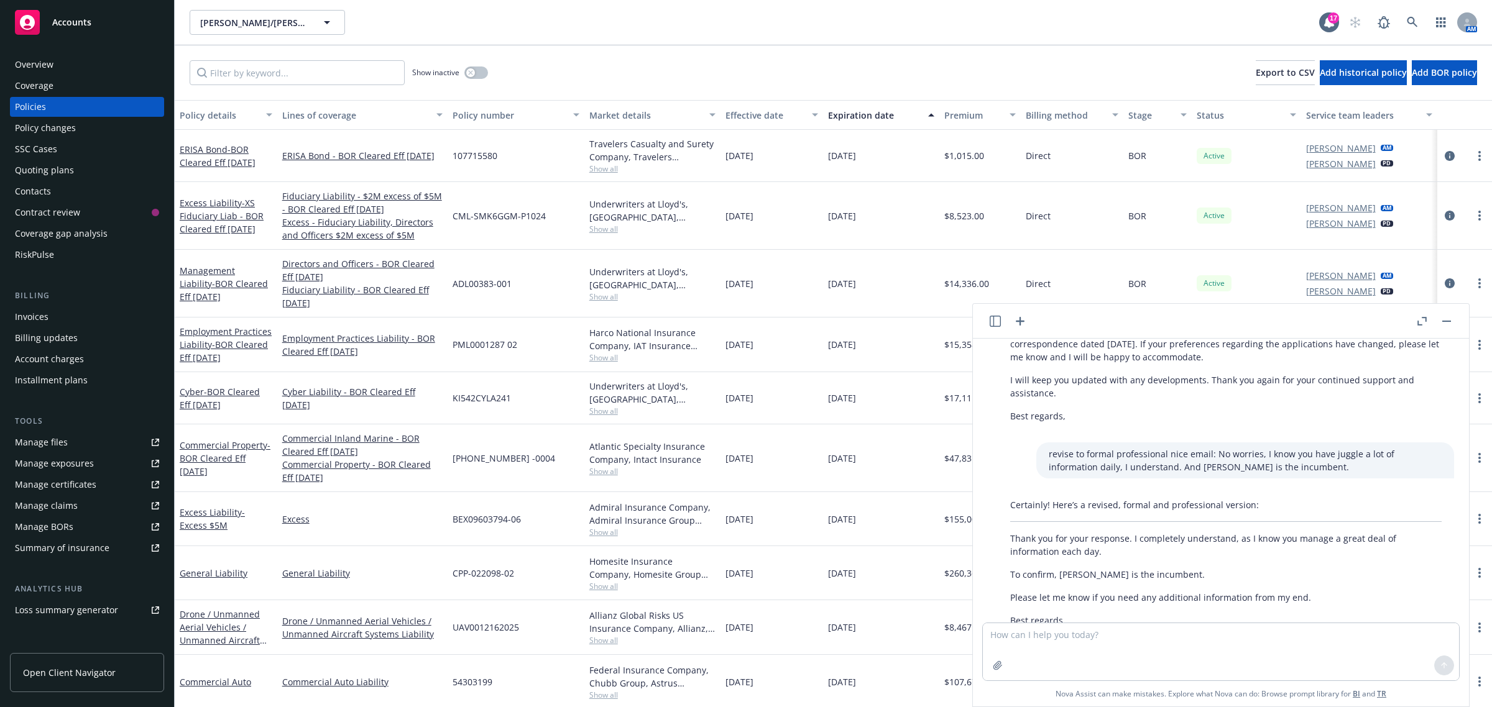
click at [1452, 321] on button "button" at bounding box center [1446, 321] width 15 height 15
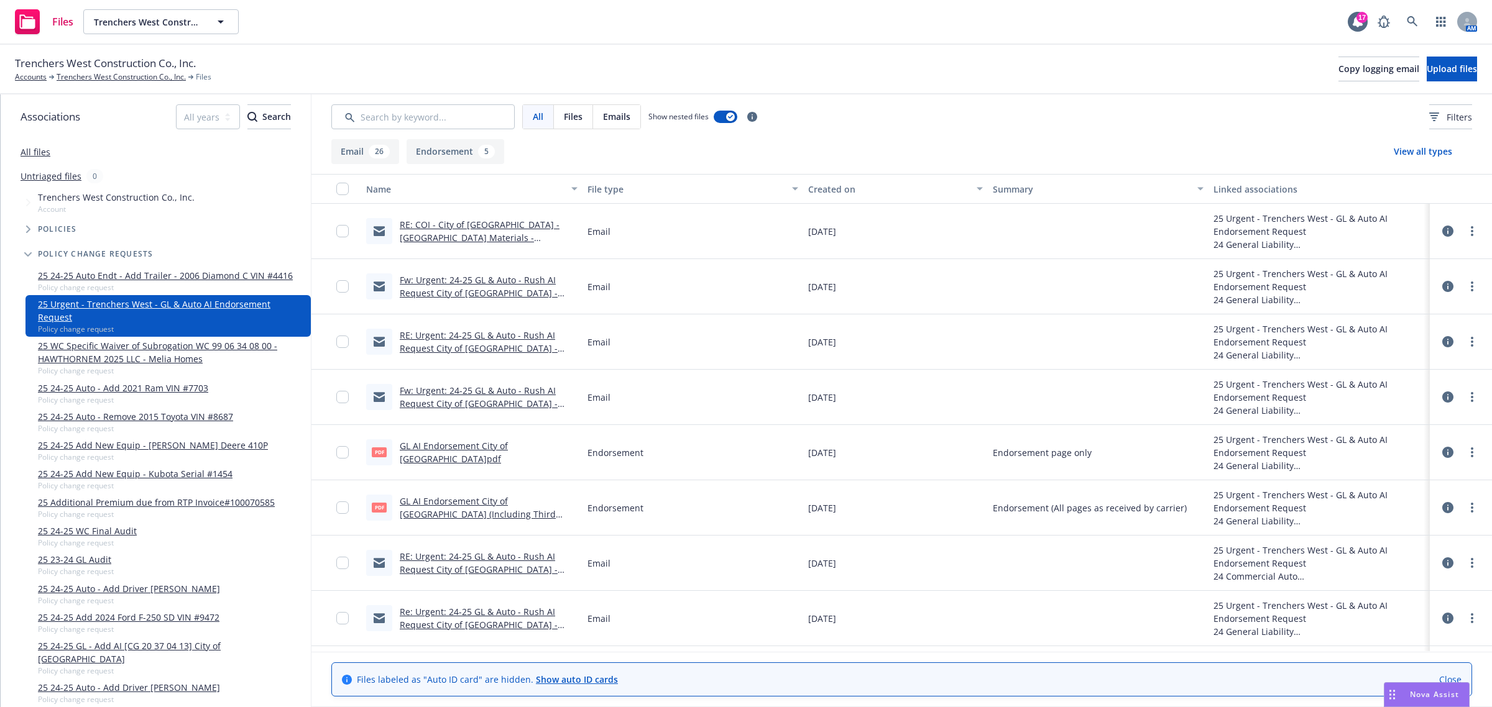
click at [434, 448] on link "GL AI Endorsement City of [GEOGRAPHIC_DATA]pdf" at bounding box center [454, 452] width 108 height 25
click at [439, 513] on link "GL AI Endorsement City of [GEOGRAPHIC_DATA] (Including Third Party Invoice).pdf" at bounding box center [478, 514] width 156 height 38
click at [1466, 454] on link "more" at bounding box center [1472, 452] width 15 height 15
click at [1378, 477] on link "Archive" at bounding box center [1405, 478] width 124 height 25
